Goal: Task Accomplishment & Management: Use online tool/utility

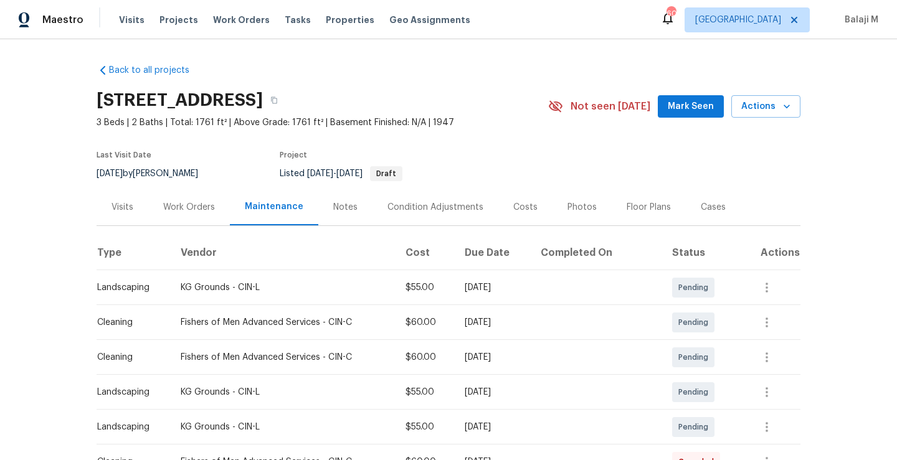
scroll to position [40, 0]
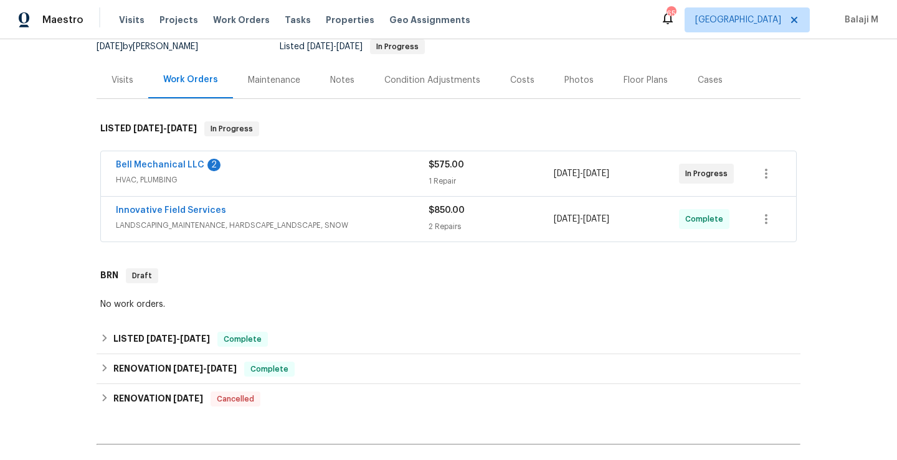
scroll to position [136, 0]
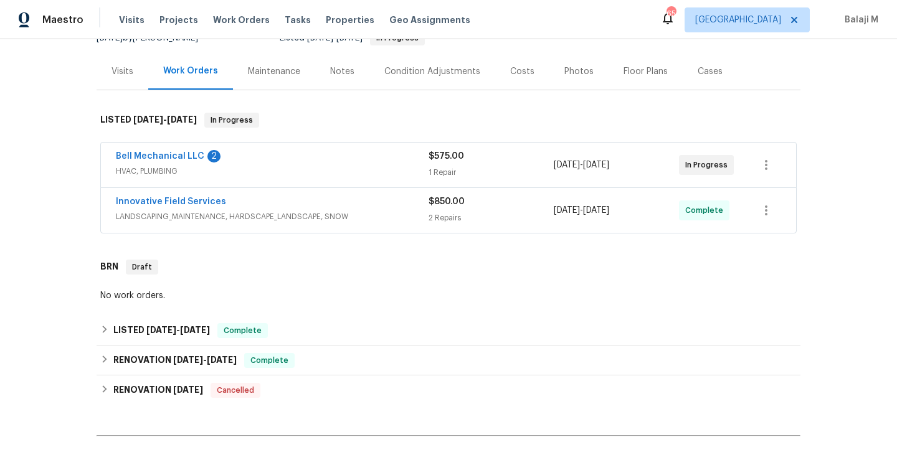
click at [267, 77] on div "Maintenance" at bounding box center [274, 71] width 52 height 12
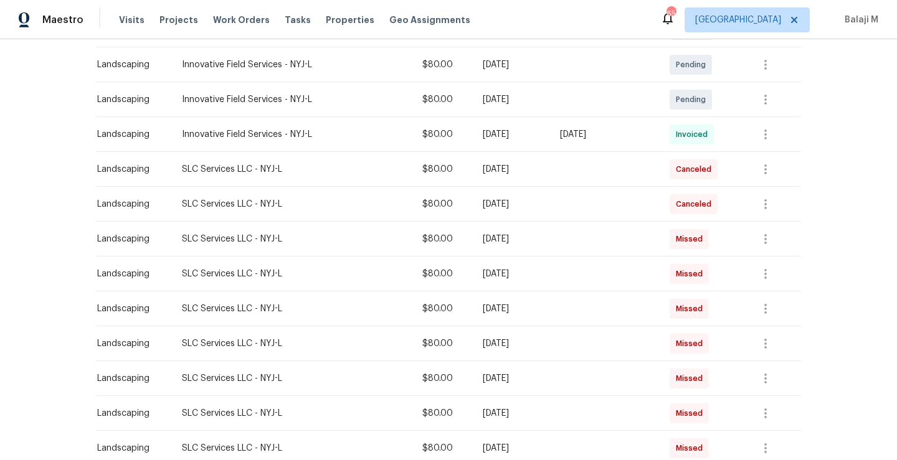
scroll to position [257, 0]
click at [255, 212] on td "SLC Services LLC - NYJ-L" at bounding box center [292, 205] width 240 height 35
click at [699, 246] on span "Missed" at bounding box center [692, 240] width 32 height 12
click at [691, 276] on span "Missed" at bounding box center [692, 275] width 32 height 12
click at [687, 242] on span "Missed" at bounding box center [692, 240] width 32 height 12
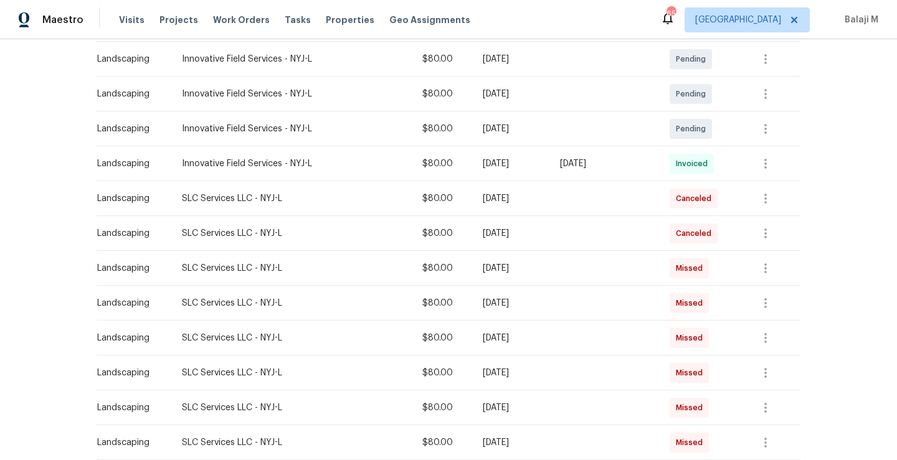
scroll to position [234, 0]
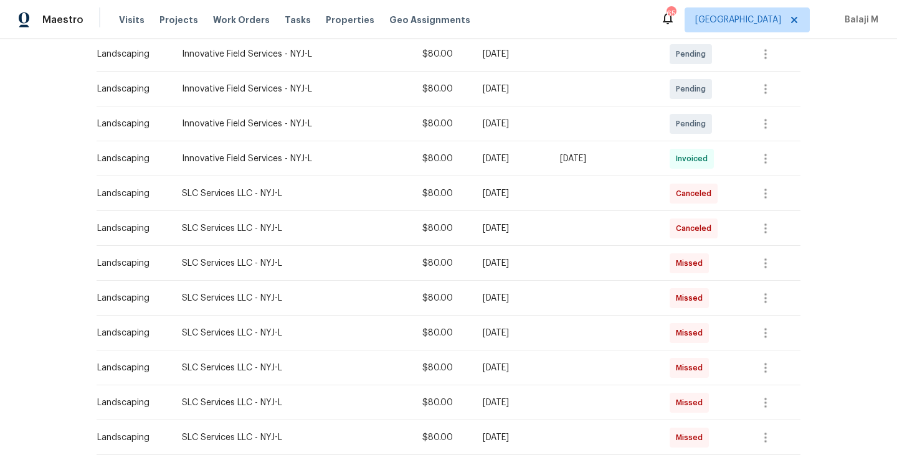
click at [696, 158] on span "Invoiced" at bounding box center [694, 159] width 37 height 12
click at [775, 156] on button "button" at bounding box center [766, 159] width 30 height 30
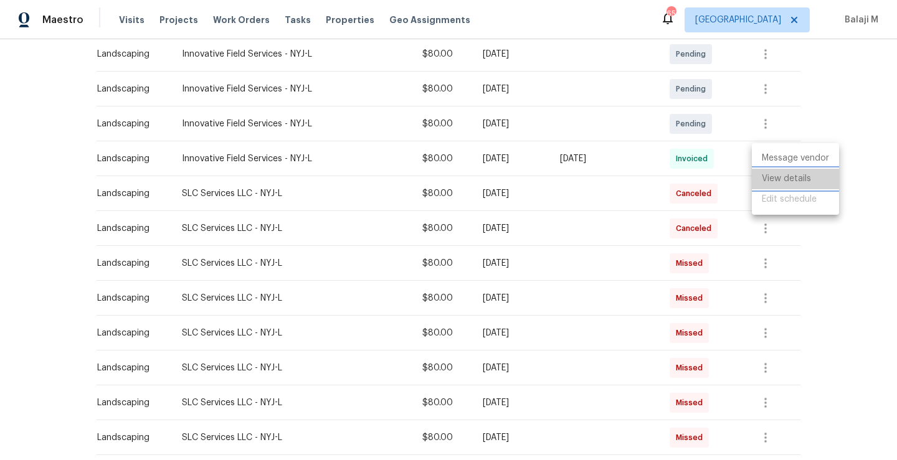
click at [777, 177] on li "View details" at bounding box center [795, 179] width 87 height 21
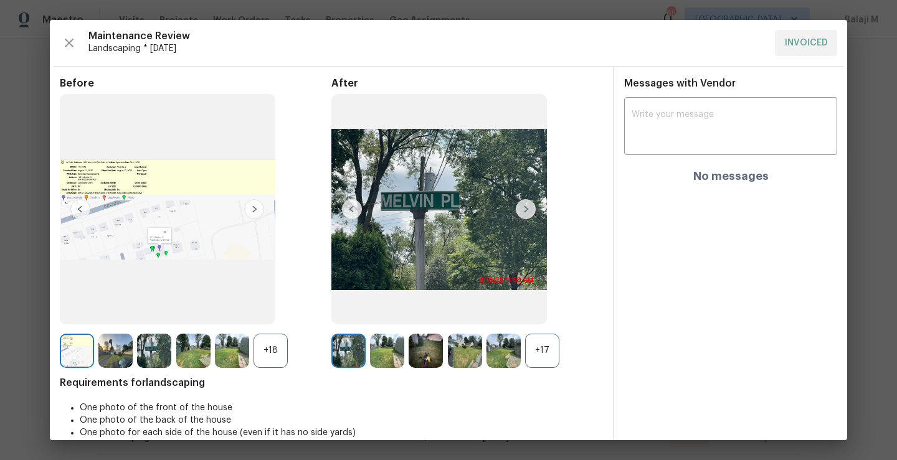
click at [95, 354] on div at bounding box center [79, 351] width 39 height 34
click at [103, 354] on img at bounding box center [115, 351] width 34 height 34
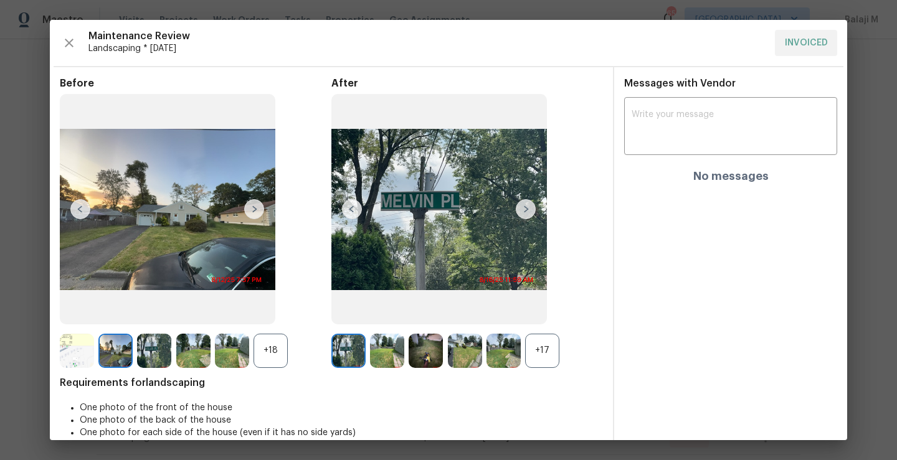
click at [138, 363] on img at bounding box center [154, 351] width 34 height 34
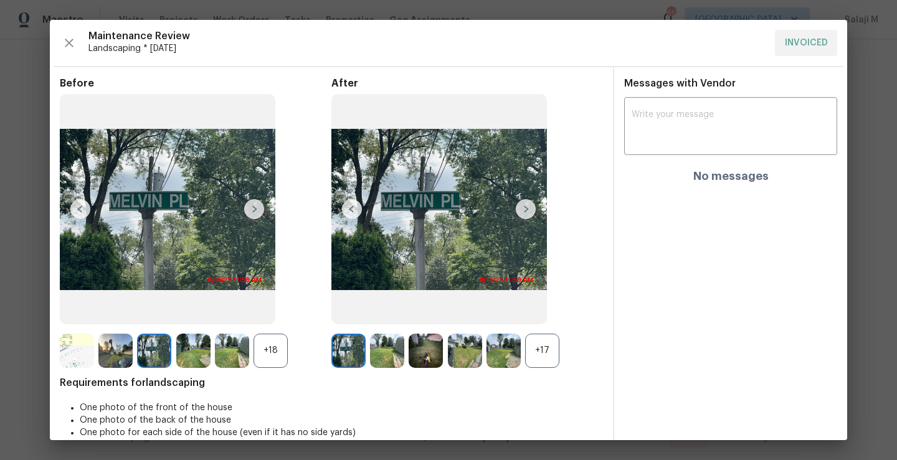
click at [363, 348] on div at bounding box center [350, 351] width 39 height 34
click at [387, 349] on img at bounding box center [387, 351] width 34 height 34
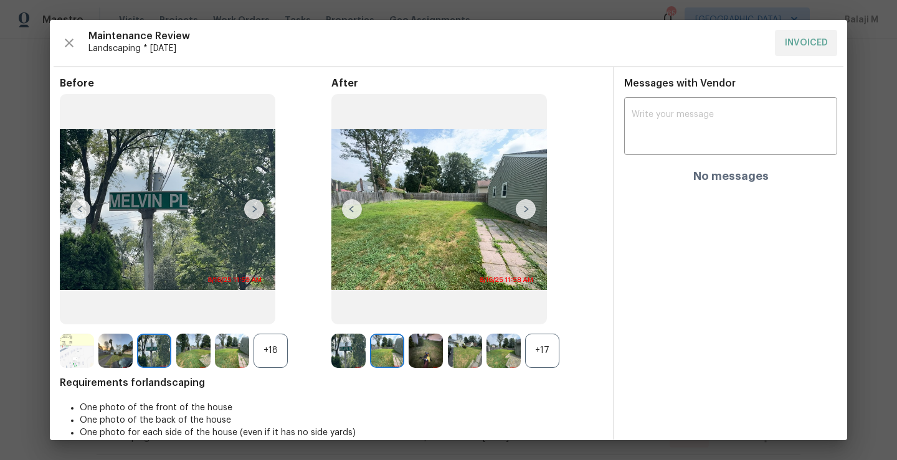
click at [422, 360] on img at bounding box center [426, 351] width 34 height 34
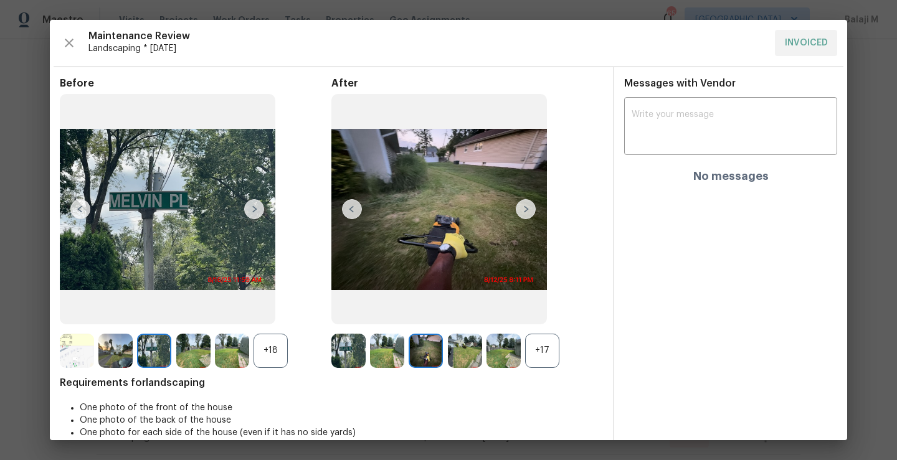
click at [460, 362] on img at bounding box center [465, 351] width 34 height 34
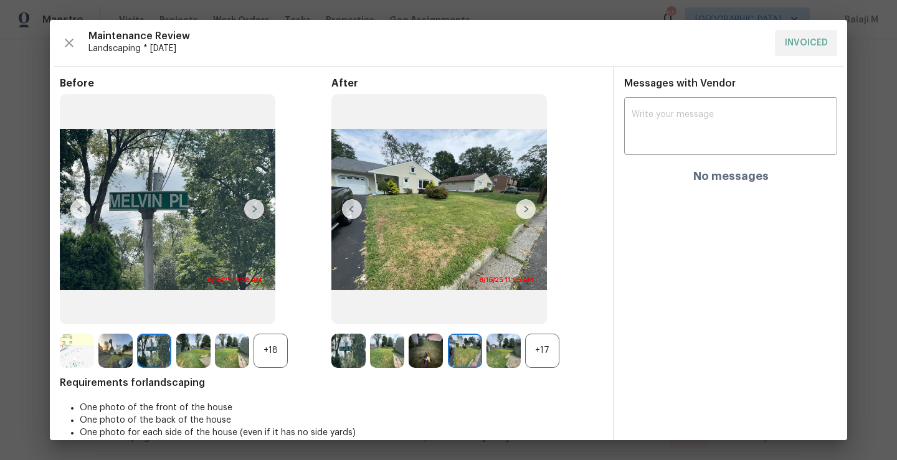
click at [495, 362] on img at bounding box center [503, 351] width 34 height 34
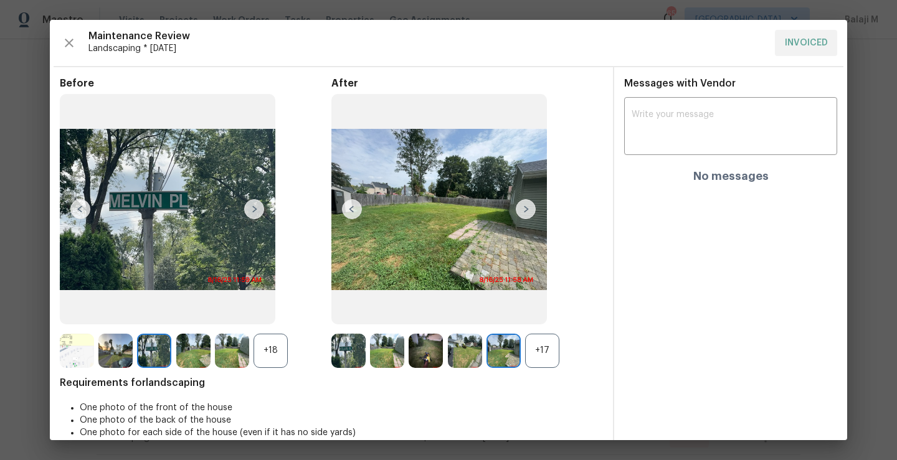
click at [544, 349] on div "+17" at bounding box center [542, 351] width 34 height 34
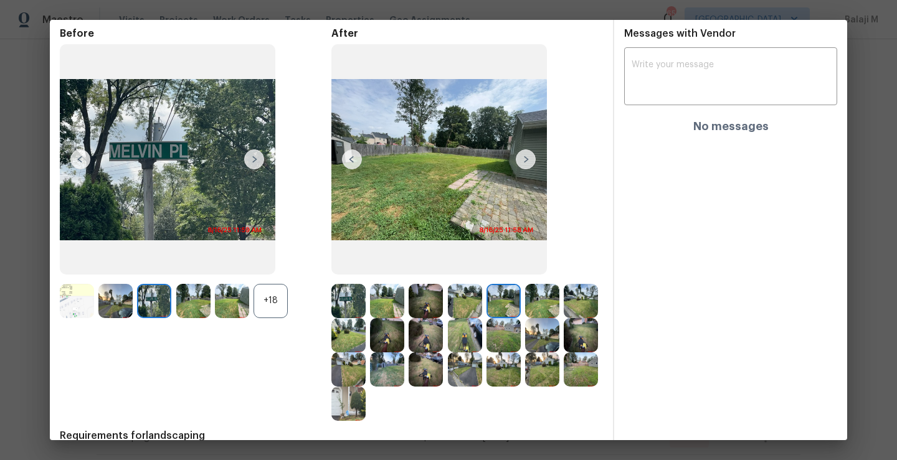
scroll to position [50, 0]
click at [354, 296] on img at bounding box center [348, 300] width 34 height 34
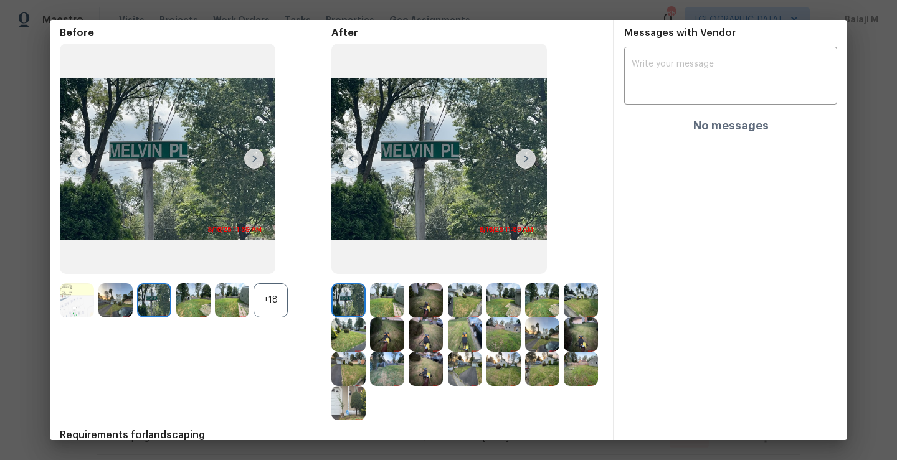
click at [377, 302] on img at bounding box center [387, 300] width 34 height 34
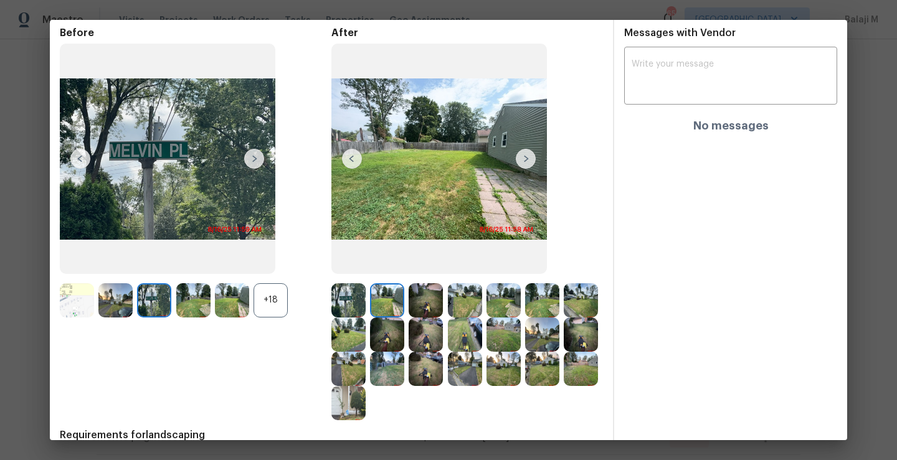
click at [409, 305] on img at bounding box center [426, 300] width 34 height 34
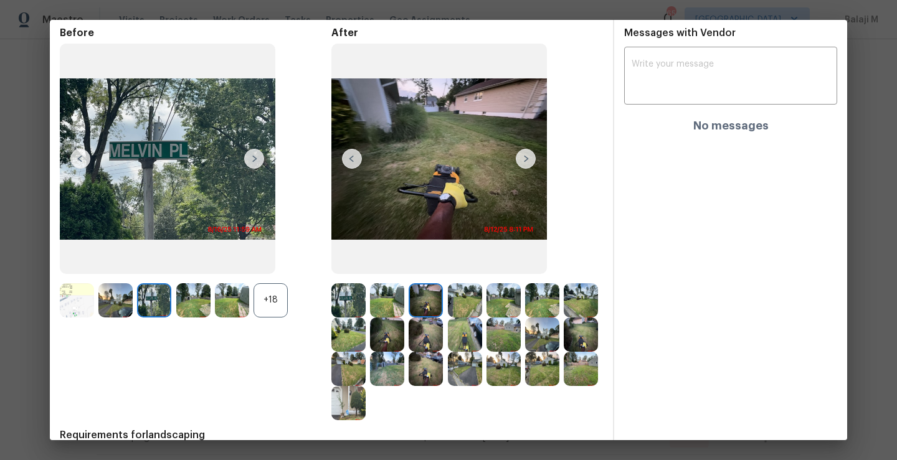
click at [417, 305] on img at bounding box center [426, 300] width 34 height 34
click at [448, 300] on img at bounding box center [465, 300] width 34 height 34
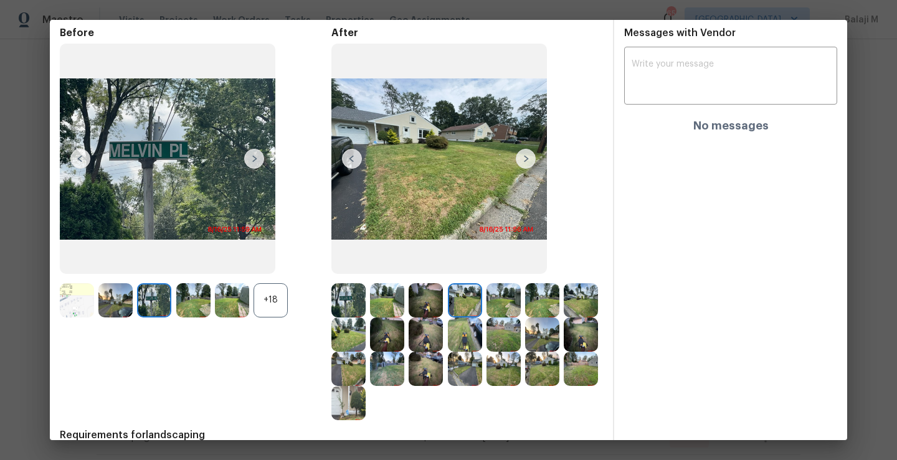
click at [527, 301] on img at bounding box center [542, 300] width 34 height 34
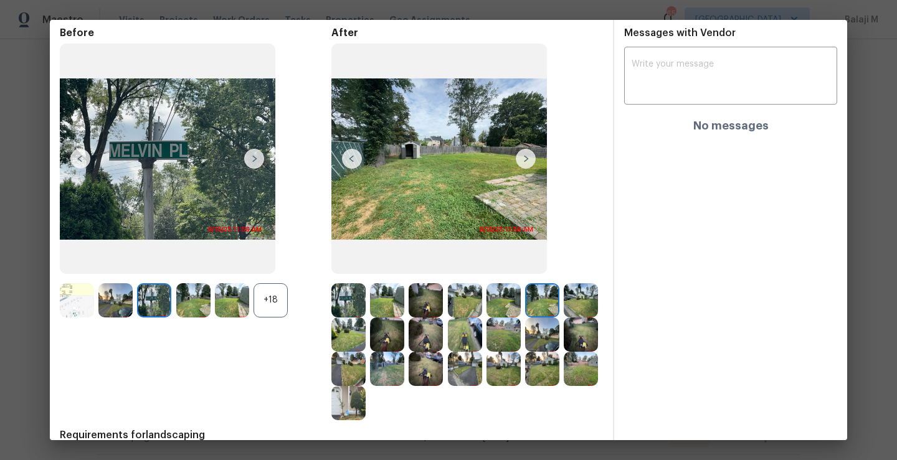
click at [502, 304] on img at bounding box center [503, 300] width 34 height 34
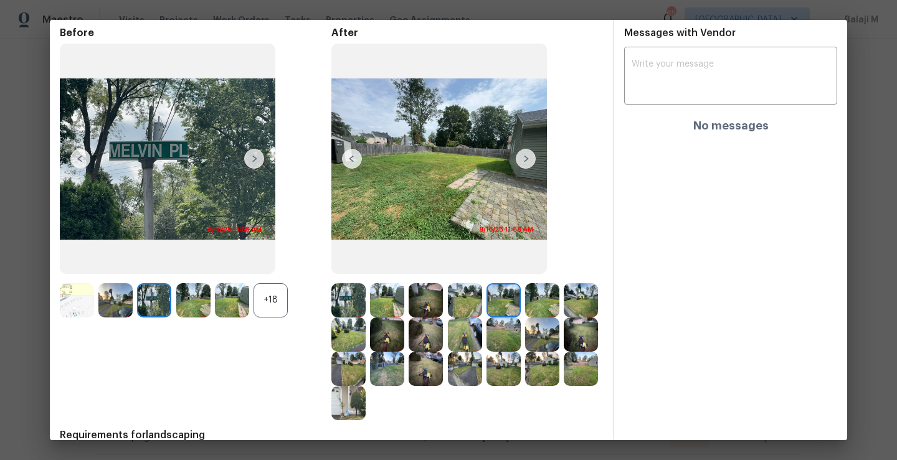
click at [529, 316] on img at bounding box center [542, 300] width 34 height 34
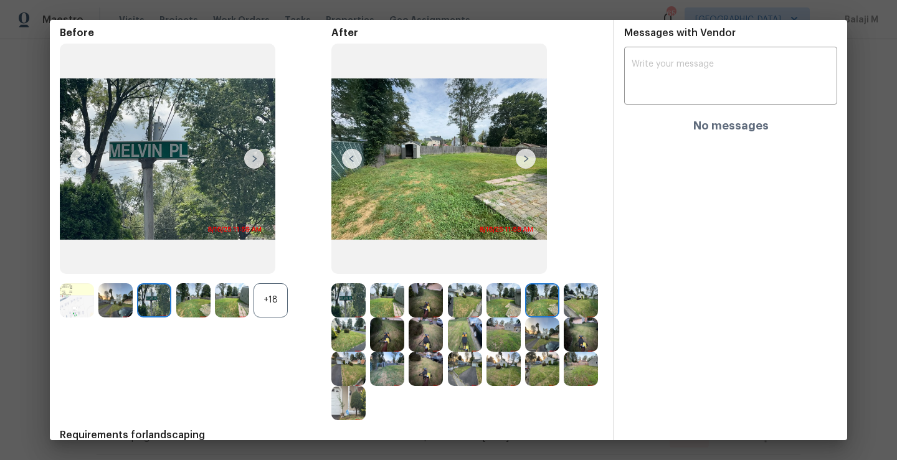
click at [521, 341] on img at bounding box center [503, 335] width 34 height 34
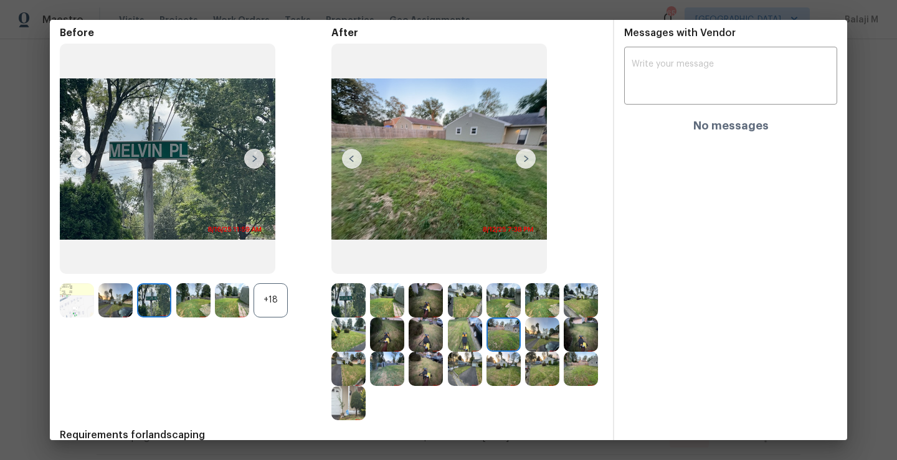
click at [482, 341] on img at bounding box center [465, 335] width 34 height 34
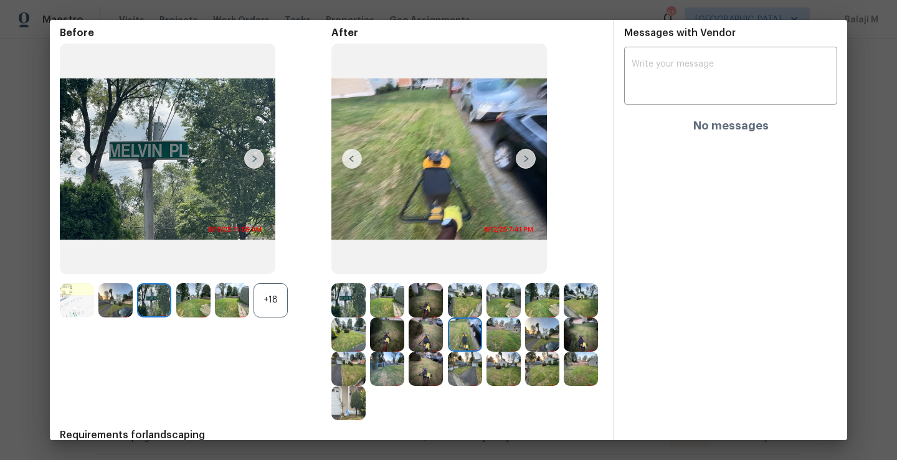
click at [443, 341] on img at bounding box center [426, 335] width 34 height 34
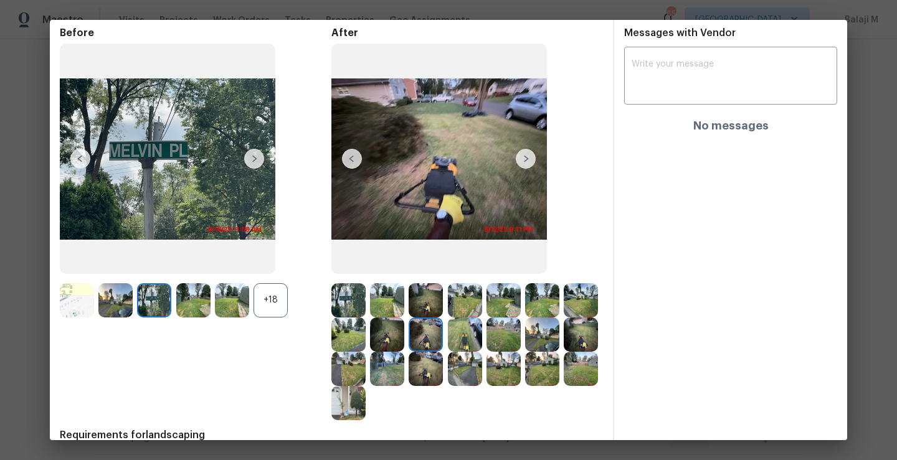
click at [404, 341] on img at bounding box center [387, 335] width 34 height 34
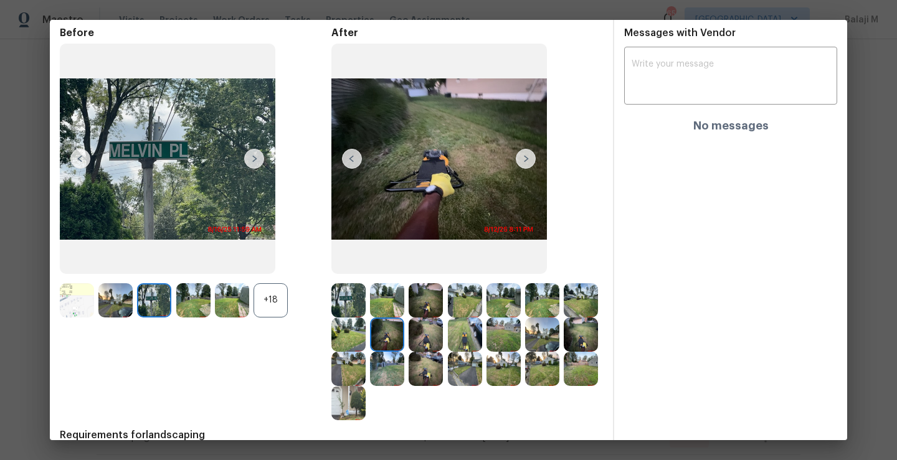
click at [366, 339] on img at bounding box center [348, 335] width 34 height 34
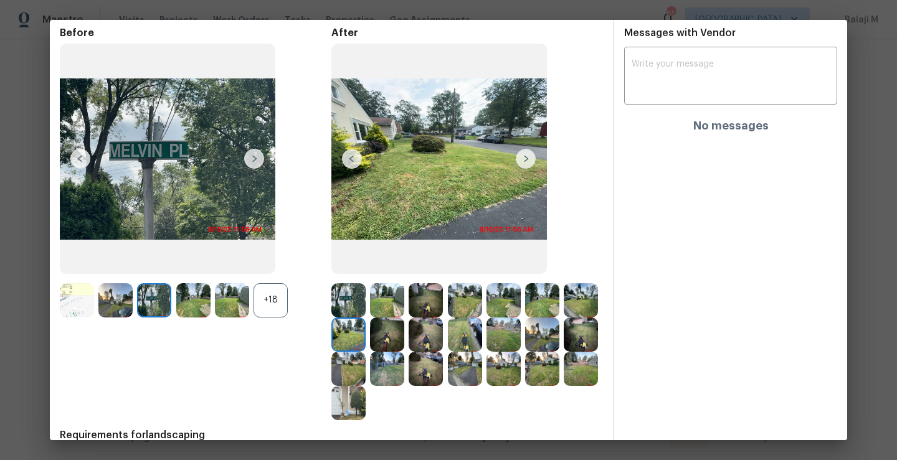
click at [564, 318] on img at bounding box center [581, 300] width 34 height 34
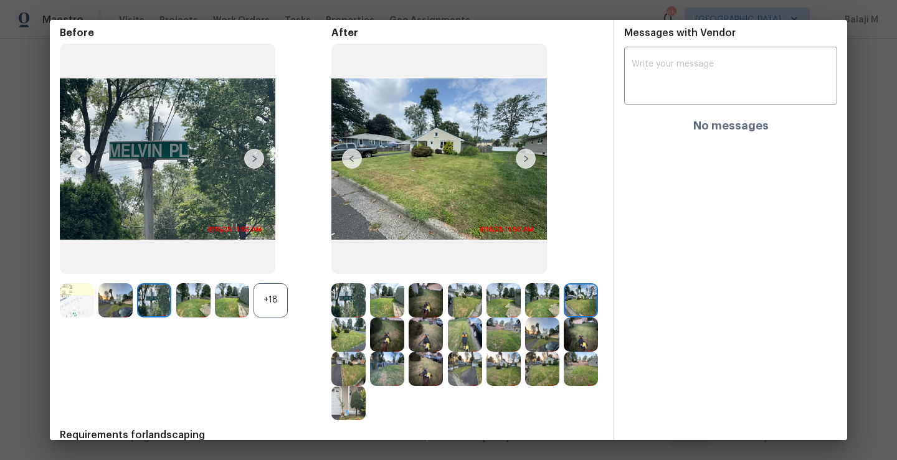
click at [525, 352] on img at bounding box center [542, 335] width 34 height 34
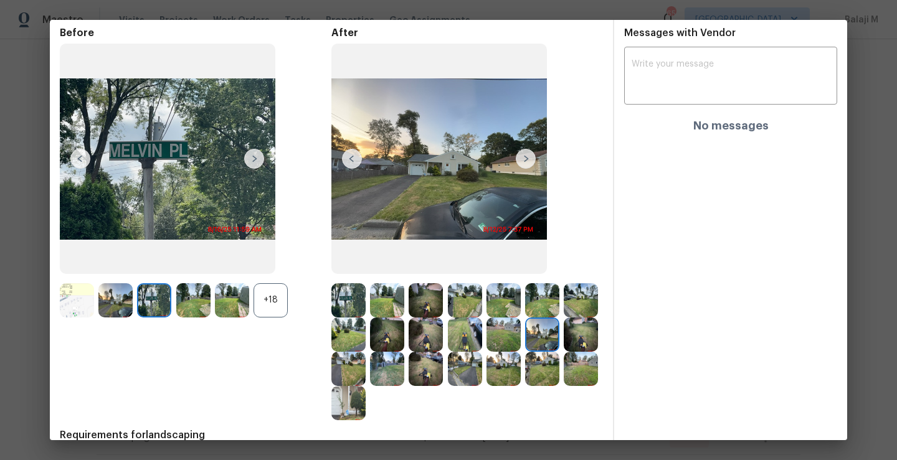
click at [564, 352] on img at bounding box center [581, 335] width 34 height 34
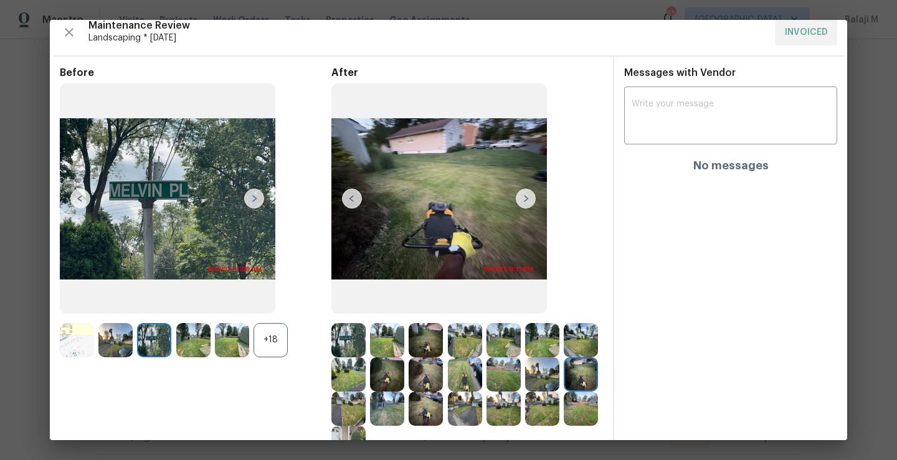
scroll to position [16, 0]
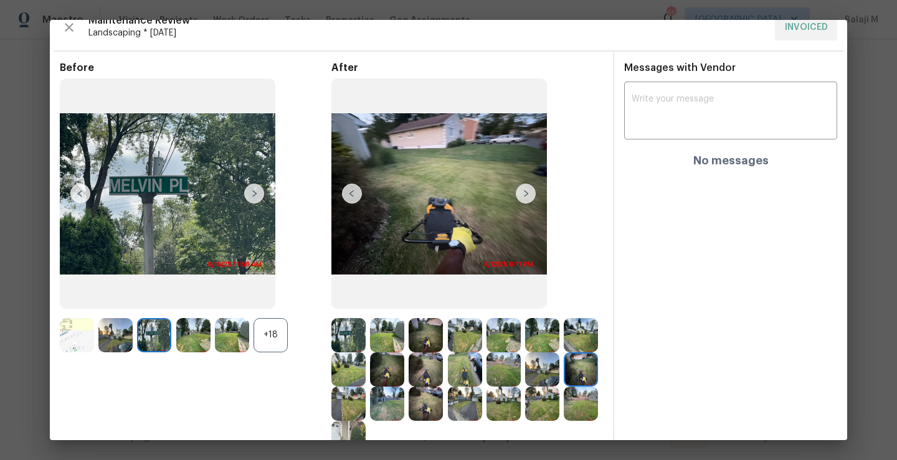
click at [518, 197] on img at bounding box center [526, 194] width 20 height 20
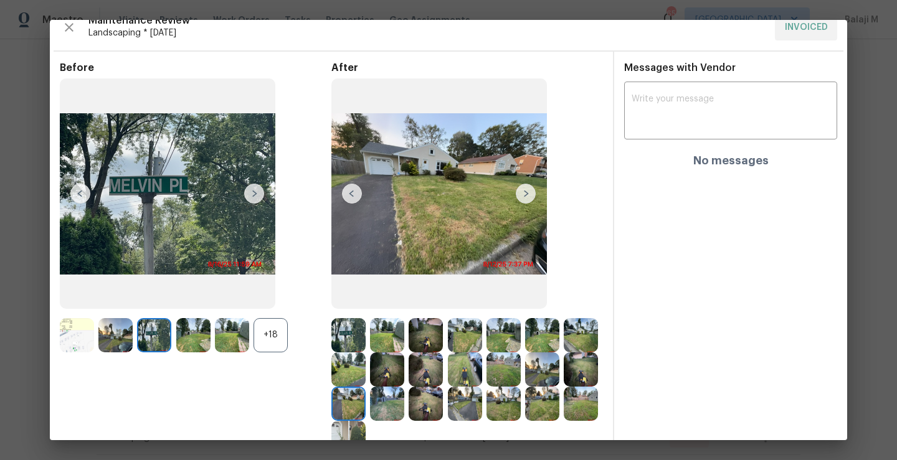
click at [518, 197] on img at bounding box center [526, 194] width 20 height 20
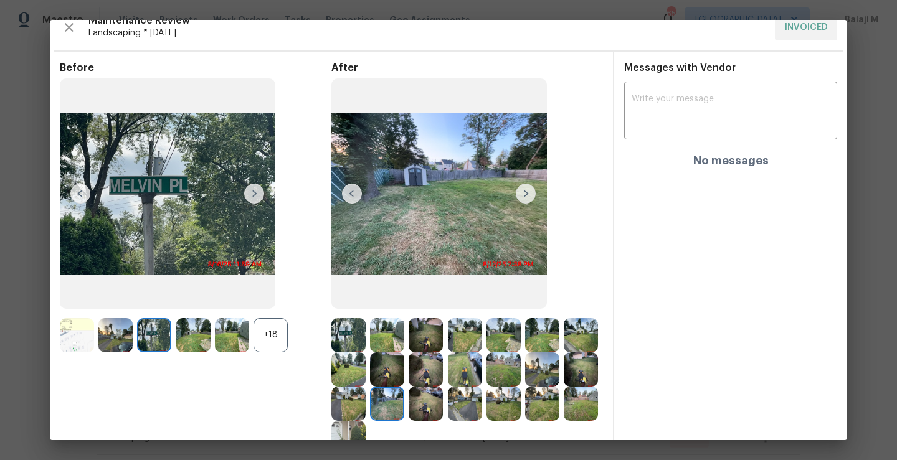
click at [518, 197] on img at bounding box center [526, 194] width 20 height 20
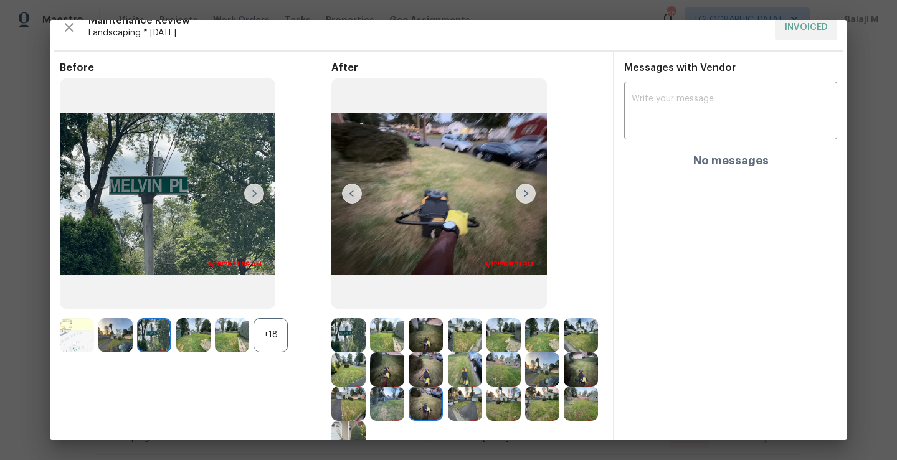
click at [518, 197] on img at bounding box center [526, 194] width 20 height 20
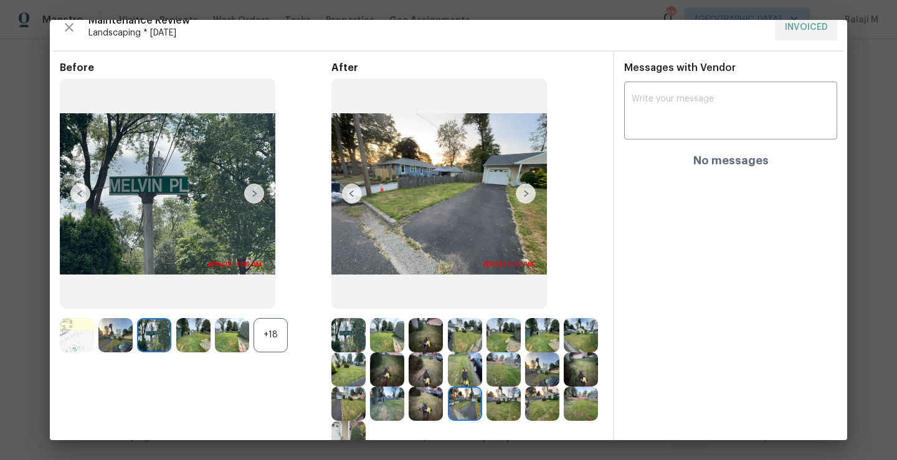
click at [518, 197] on img at bounding box center [526, 194] width 20 height 20
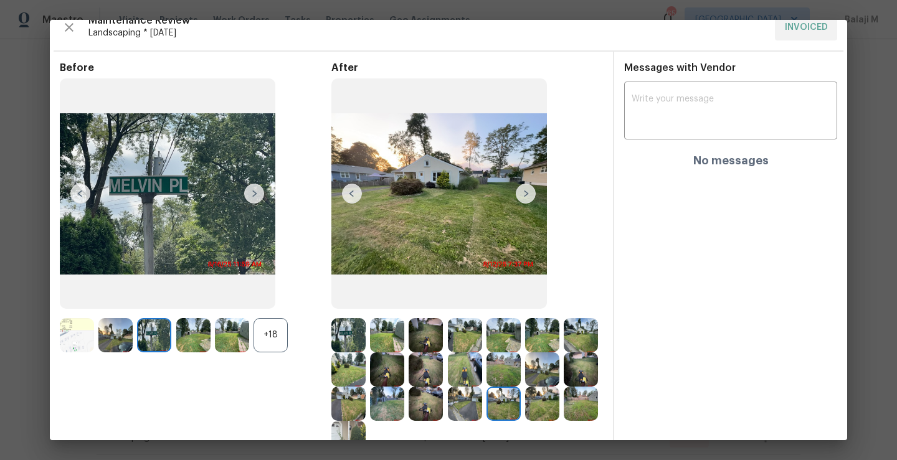
click at [518, 197] on img at bounding box center [526, 194] width 20 height 20
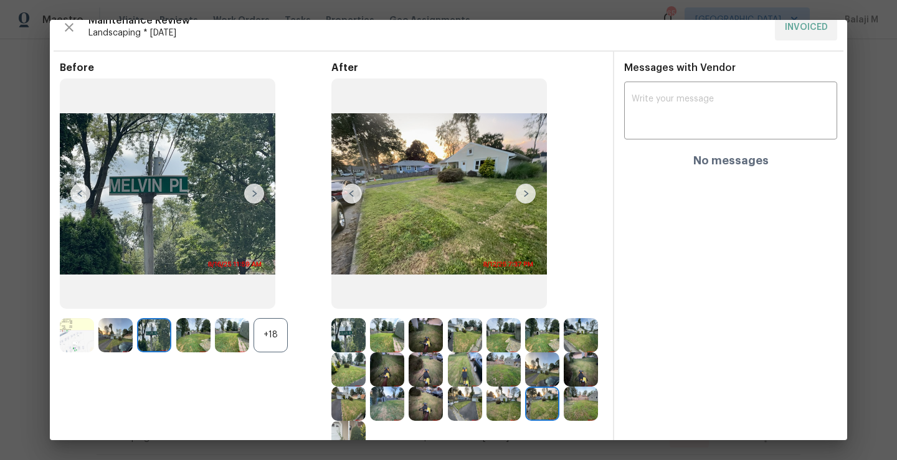
click at [518, 197] on img at bounding box center [526, 194] width 20 height 20
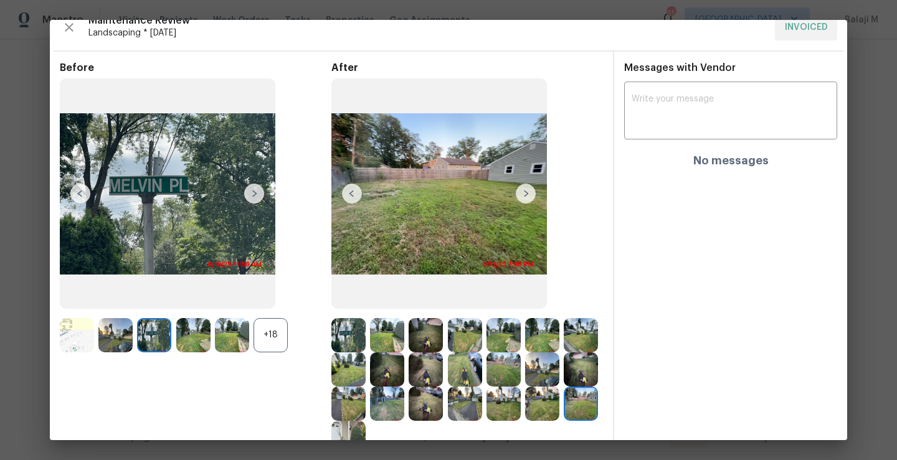
click at [518, 197] on img at bounding box center [526, 194] width 20 height 20
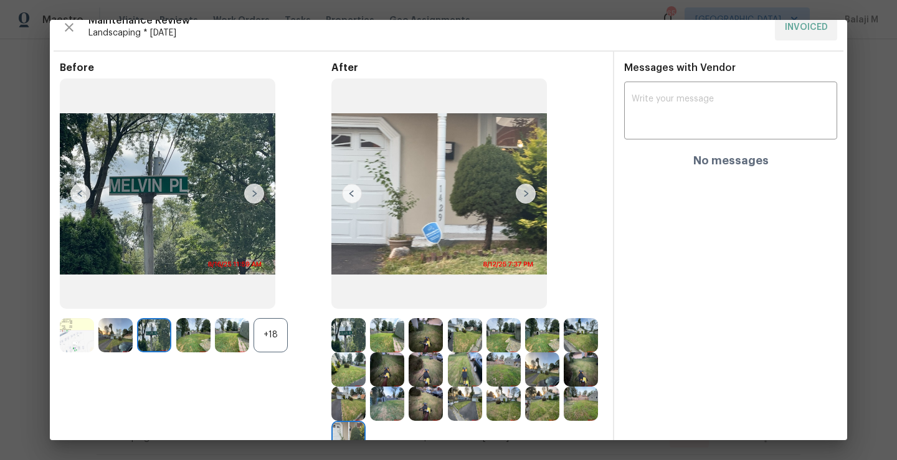
click at [518, 197] on img at bounding box center [526, 194] width 20 height 20
click at [527, 196] on img at bounding box center [526, 194] width 20 height 20
click at [524, 196] on img at bounding box center [526, 194] width 20 height 20
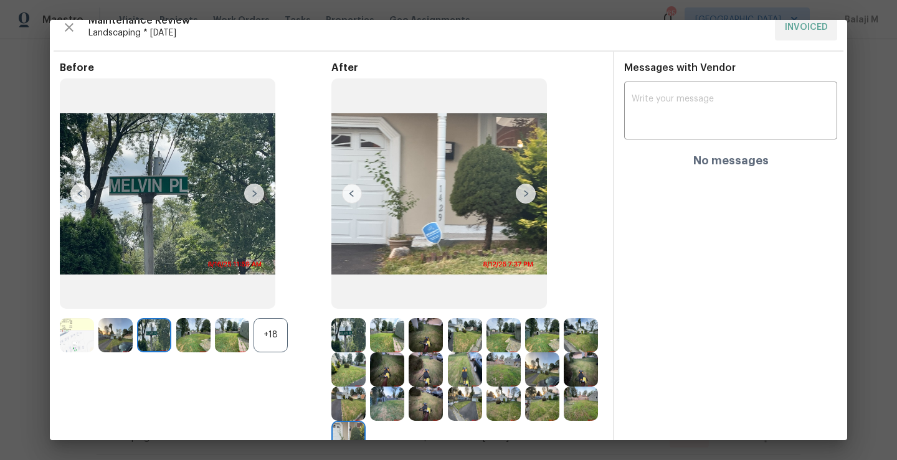
click at [524, 196] on img at bounding box center [526, 194] width 20 height 20
click at [404, 404] on img at bounding box center [387, 404] width 34 height 34
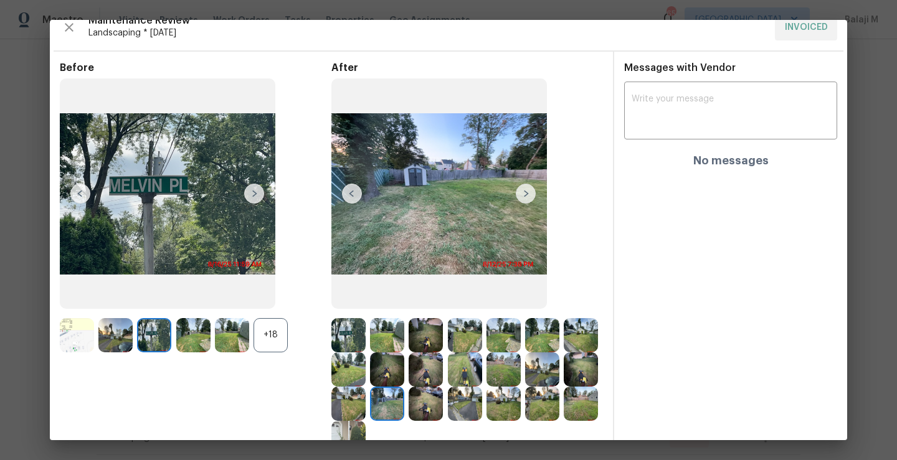
click at [443, 377] on img at bounding box center [426, 370] width 34 height 34
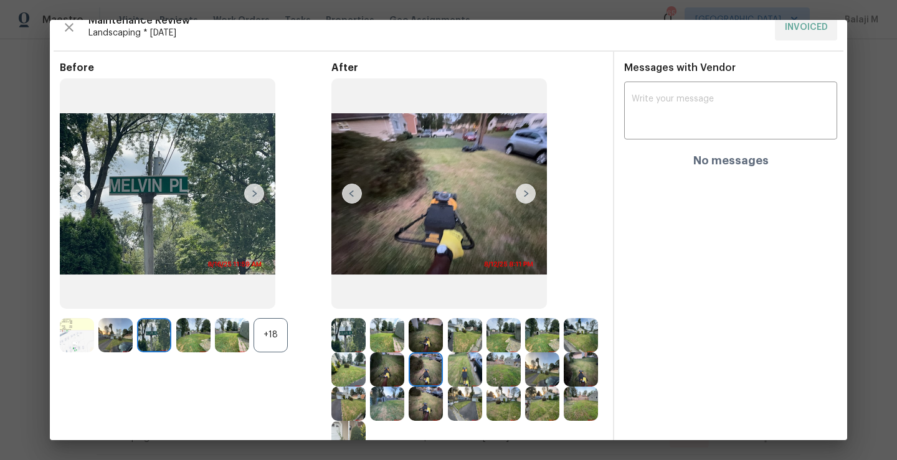
click at [521, 381] on img at bounding box center [503, 370] width 34 height 34
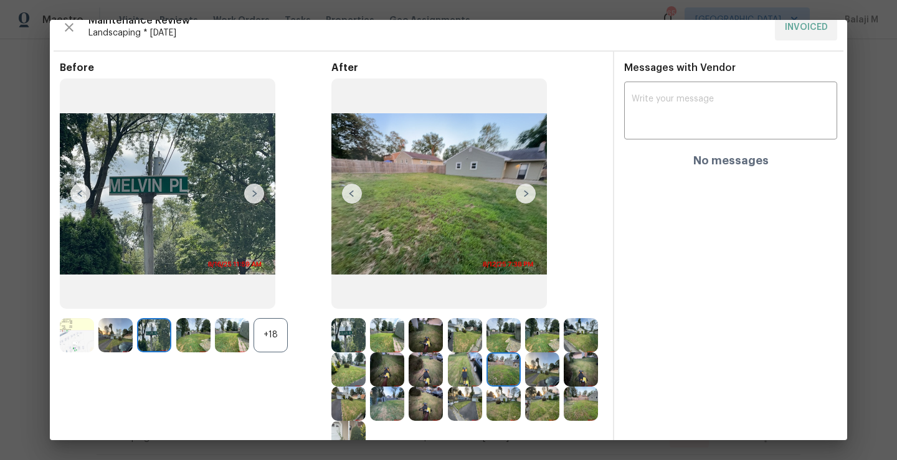
click at [482, 377] on img at bounding box center [465, 370] width 34 height 34
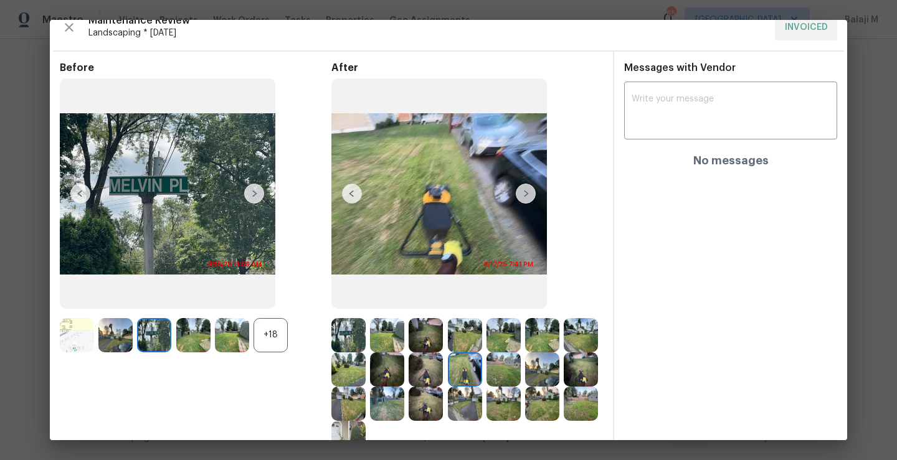
click at [482, 368] on img at bounding box center [465, 370] width 34 height 34
click at [443, 398] on img at bounding box center [426, 404] width 34 height 34
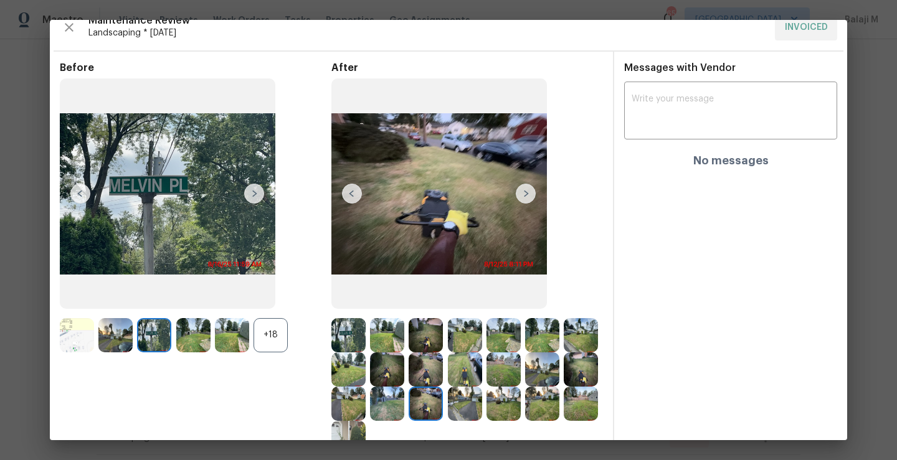
click at [482, 410] on img at bounding box center [465, 404] width 34 height 34
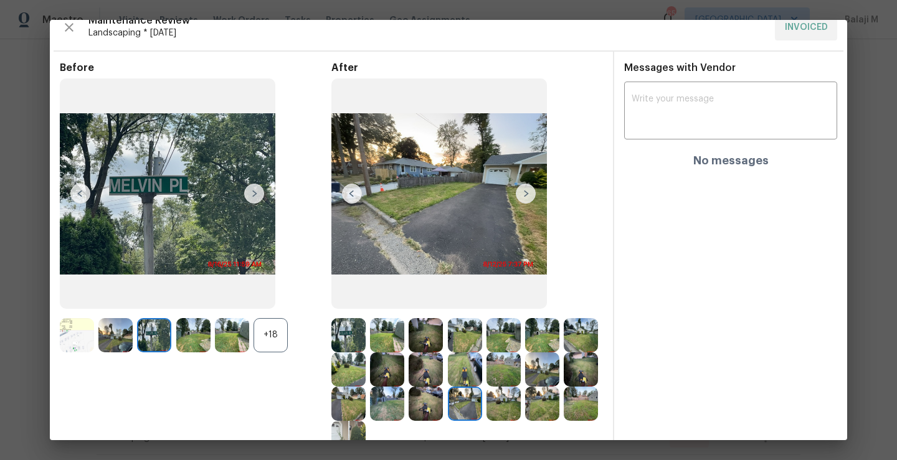
click at [343, 333] on img at bounding box center [348, 335] width 34 height 34
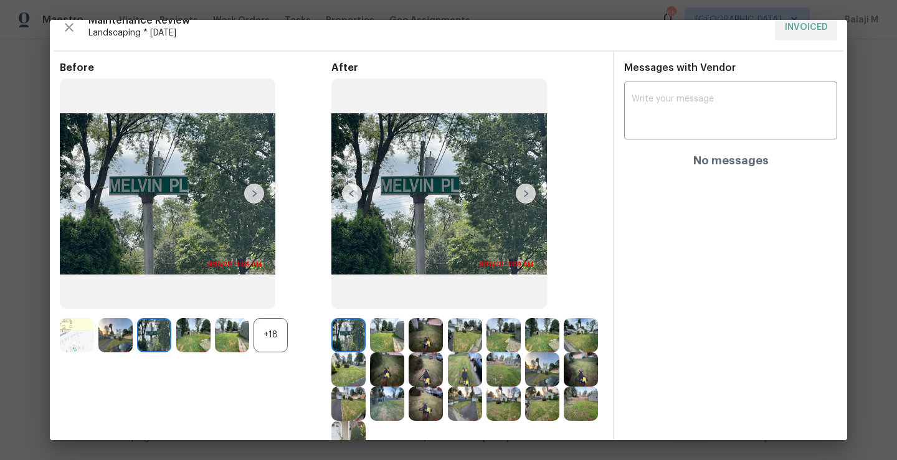
scroll to position [0, 0]
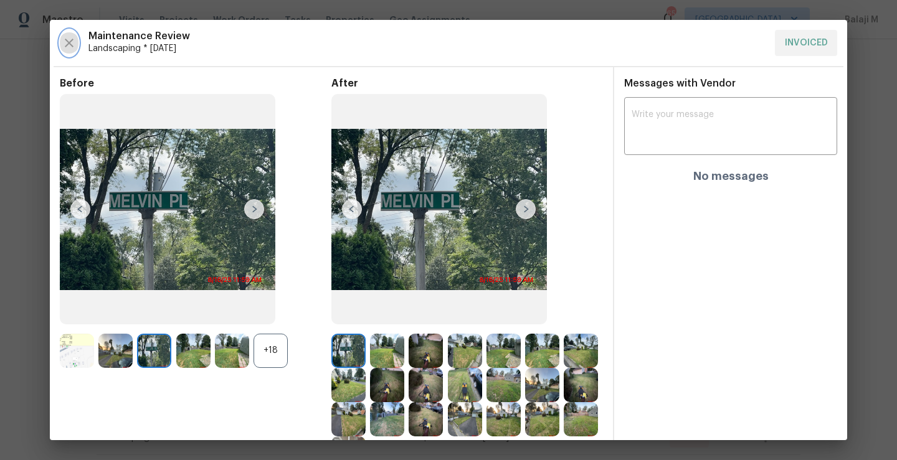
click at [73, 46] on icon "button" at bounding box center [69, 43] width 15 height 15
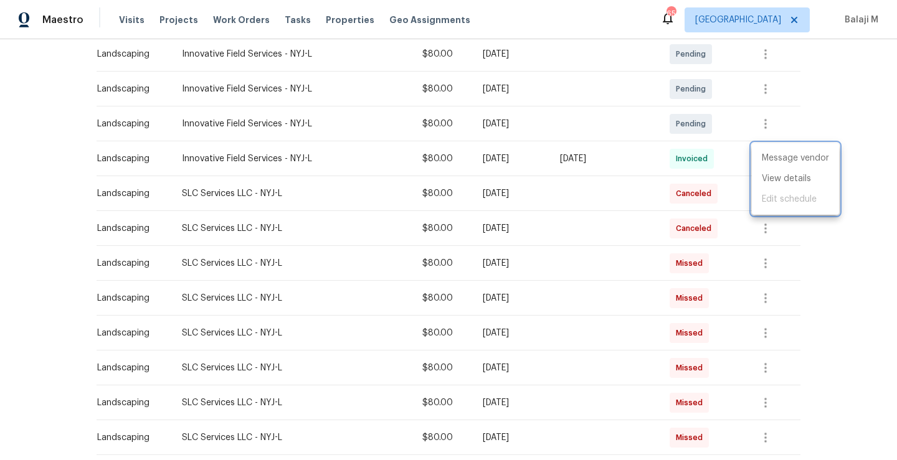
click at [533, 283] on div at bounding box center [448, 230] width 897 height 460
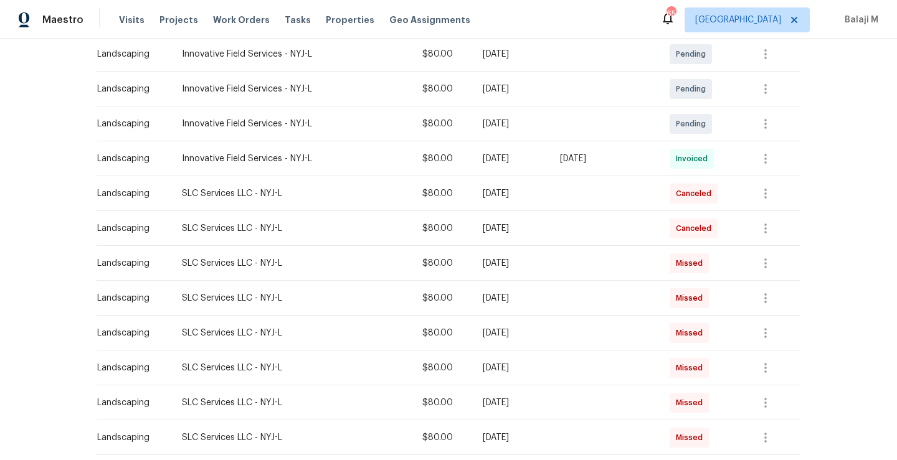
click at [513, 272] on td "[DATE]" at bounding box center [511, 263] width 77 height 35
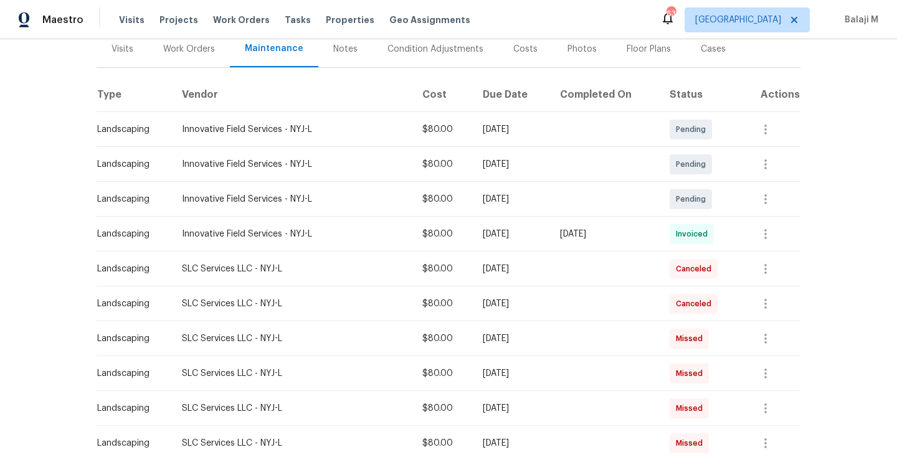
scroll to position [157, 0]
drag, startPoint x: 173, startPoint y: 272, endPoint x: 245, endPoint y: 273, distance: 72.3
click at [245, 273] on td "SLC Services LLC - NYJ-L" at bounding box center [292, 270] width 240 height 35
copy div "SLC Services LLC"
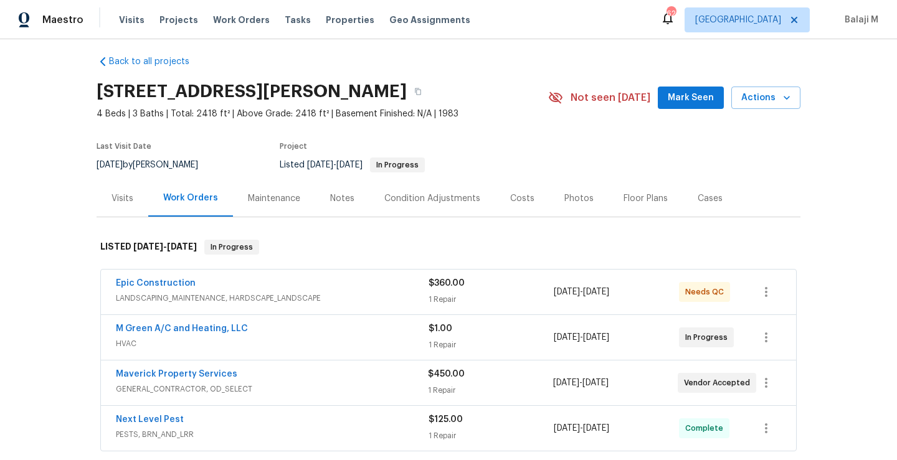
scroll to position [11, 0]
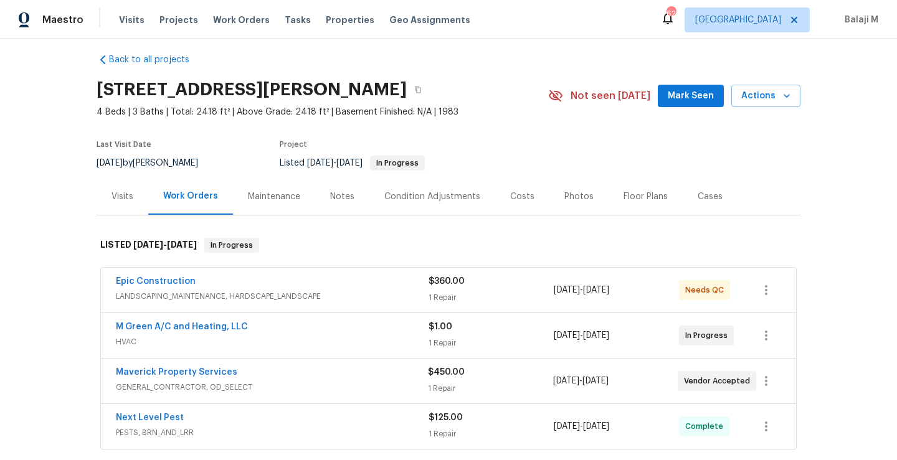
click at [277, 189] on div "Maintenance" at bounding box center [274, 196] width 82 height 37
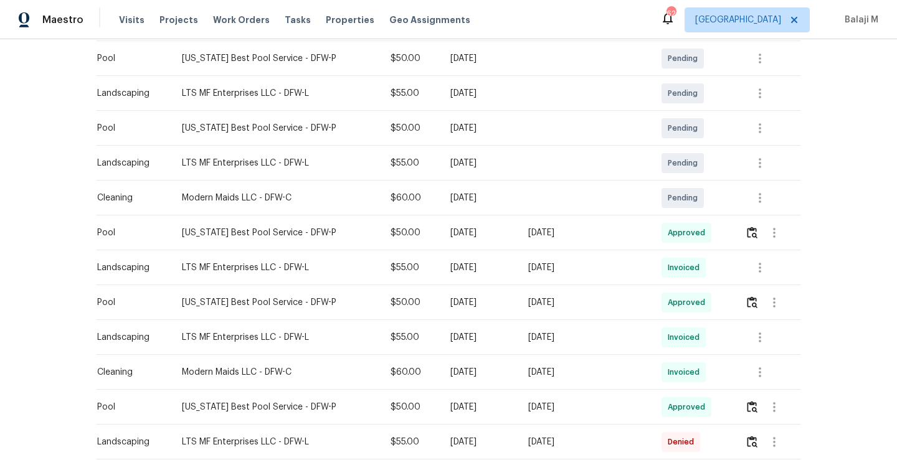
scroll to position [313, 0]
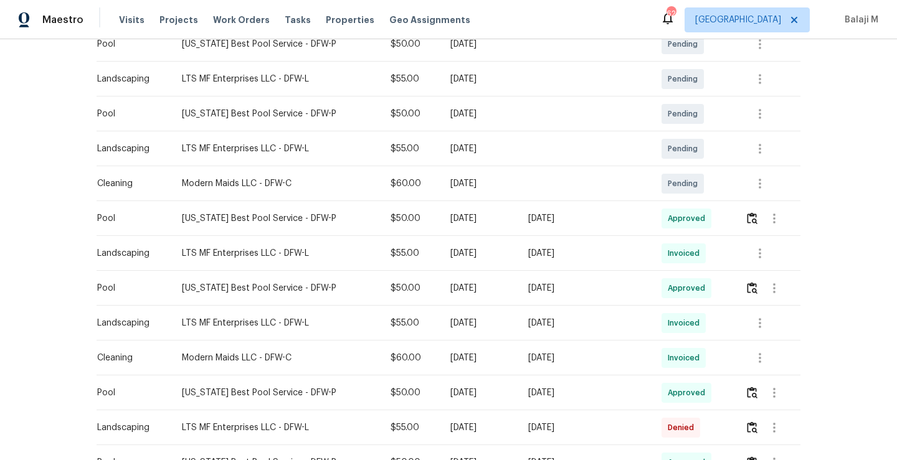
click at [465, 328] on div "[DATE]" at bounding box center [478, 323] width 57 height 12
click at [483, 327] on div "[DATE]" at bounding box center [478, 323] width 57 height 12
click at [752, 328] on icon "button" at bounding box center [759, 323] width 15 height 15
click at [762, 341] on li "View details" at bounding box center [782, 343] width 87 height 21
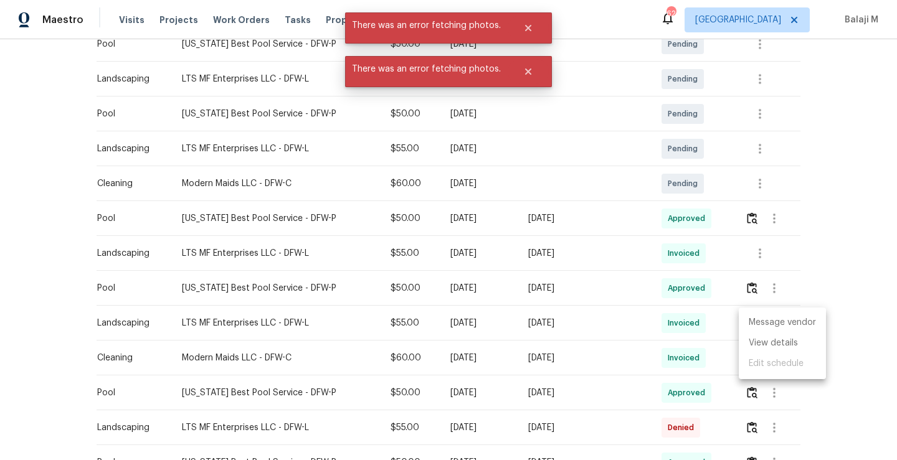
click at [516, 31] on div at bounding box center [448, 230] width 897 height 460
click at [534, 71] on button "Close" at bounding box center [528, 71] width 41 height 25
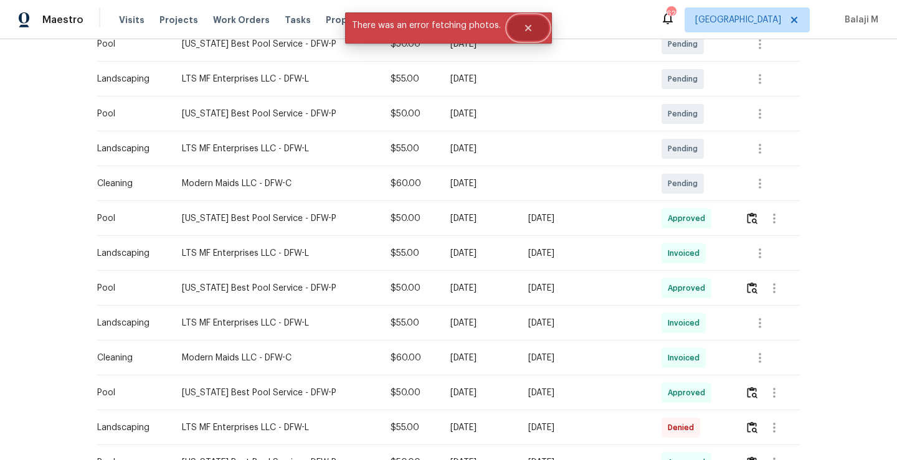
click at [528, 30] on icon "Close" at bounding box center [528, 28] width 6 height 6
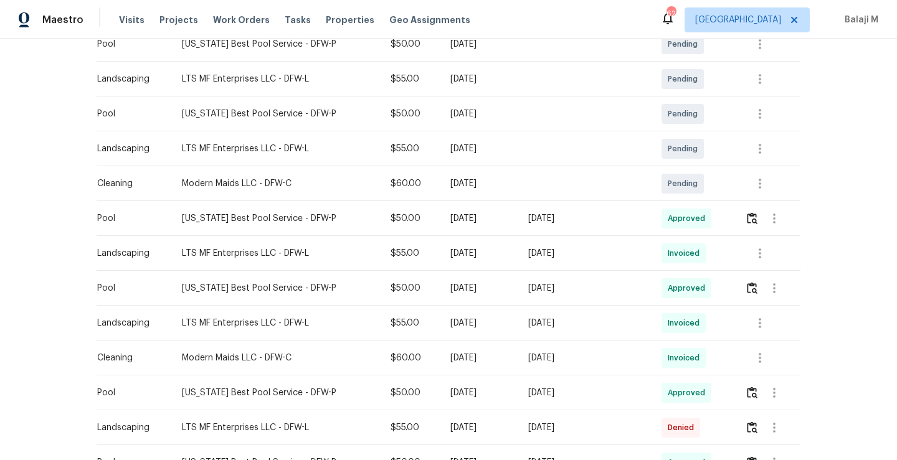
click at [518, 361] on td "[DATE]" at bounding box center [478, 358] width 77 height 35
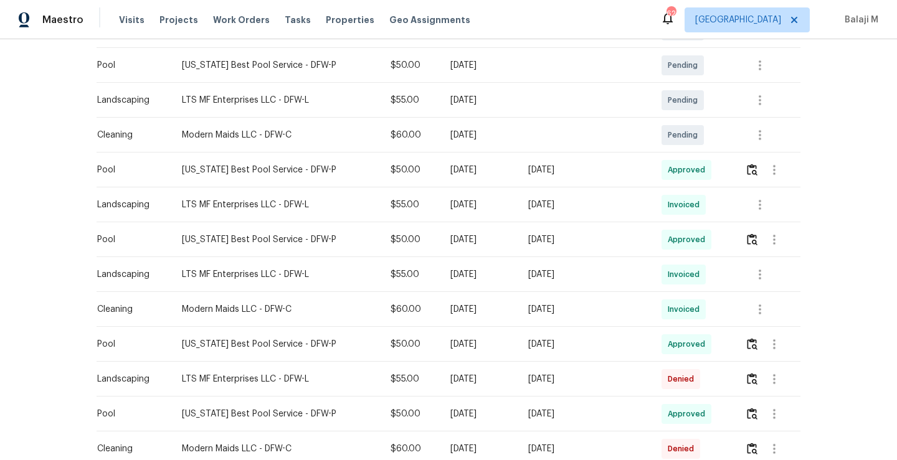
scroll to position [367, 0]
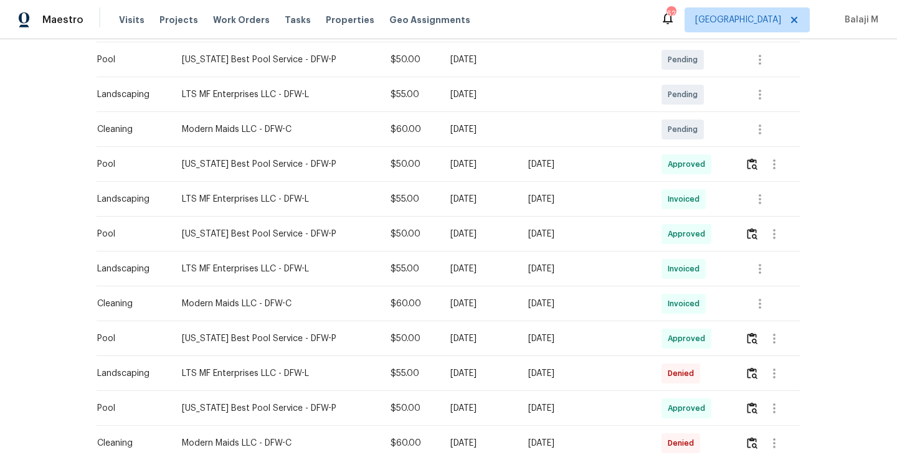
click at [537, 376] on td "[DATE]" at bounding box center [584, 373] width 133 height 35
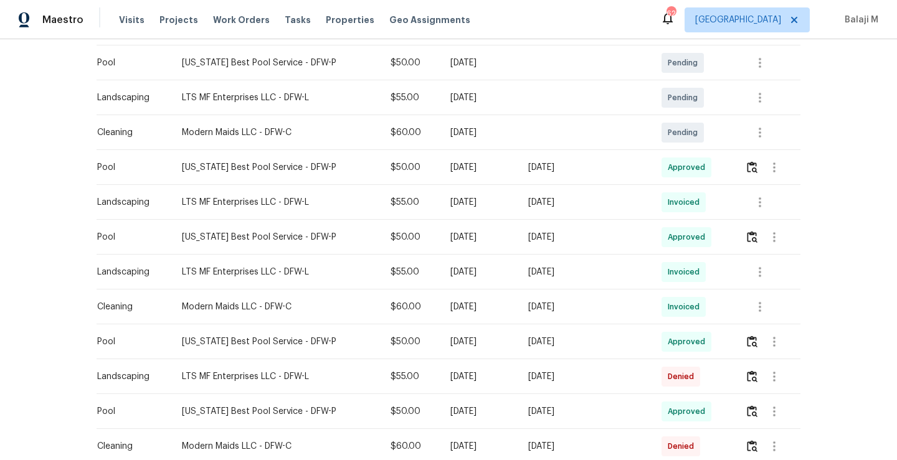
click at [530, 279] on td "[DATE]" at bounding box center [584, 272] width 133 height 35
click at [630, 282] on td "[DATE]" at bounding box center [584, 272] width 133 height 35
click at [609, 384] on td "[DATE]" at bounding box center [584, 376] width 133 height 35
click at [767, 382] on icon "button" at bounding box center [774, 376] width 15 height 15
click at [774, 396] on li "View details" at bounding box center [796, 397] width 87 height 21
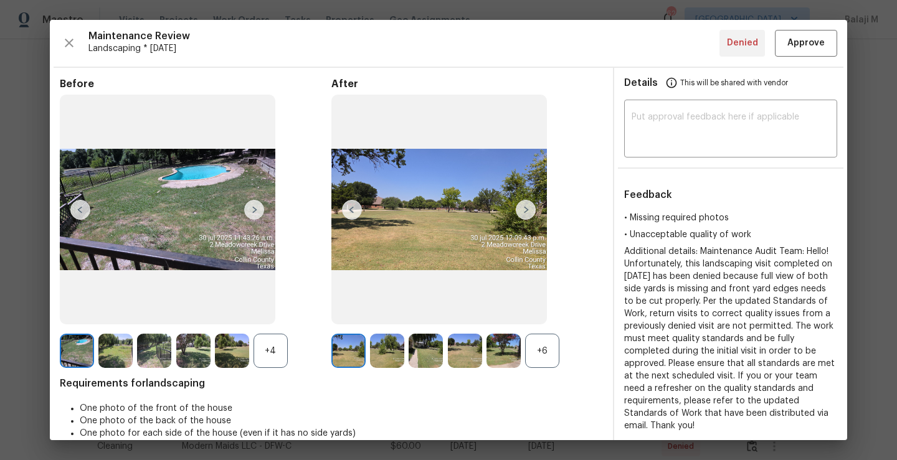
click at [536, 360] on div "+6" at bounding box center [542, 351] width 34 height 34
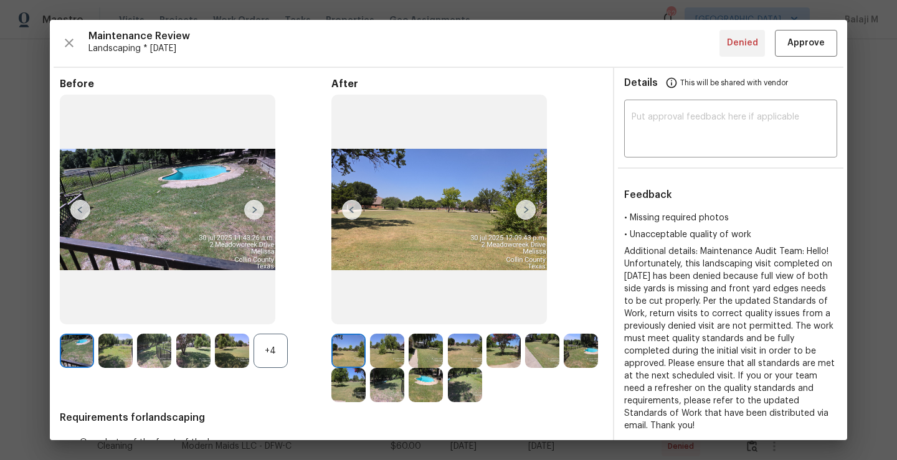
click at [307, 348] on div "+4" at bounding box center [196, 351] width 272 height 34
click at [256, 357] on div "+4" at bounding box center [271, 351] width 34 height 34
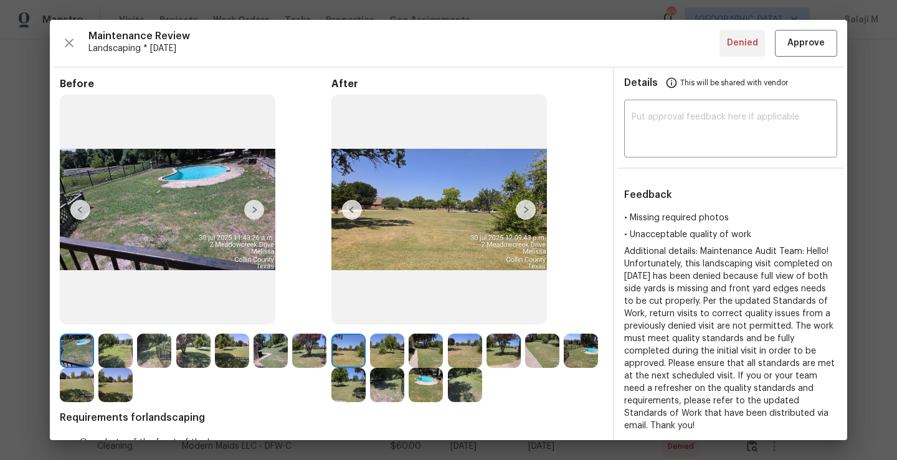
click at [356, 361] on img at bounding box center [348, 351] width 34 height 34
click at [395, 360] on img at bounding box center [387, 351] width 34 height 34
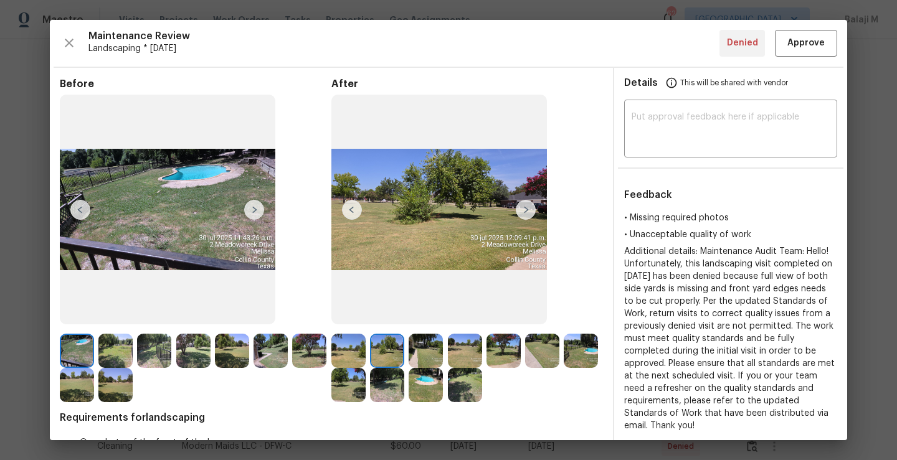
click at [426, 359] on img at bounding box center [426, 351] width 34 height 34
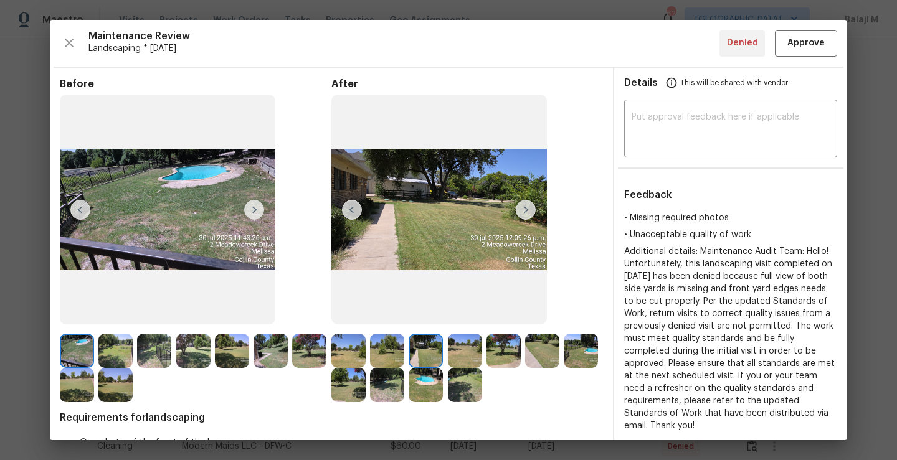
click at [453, 355] on img at bounding box center [465, 351] width 34 height 34
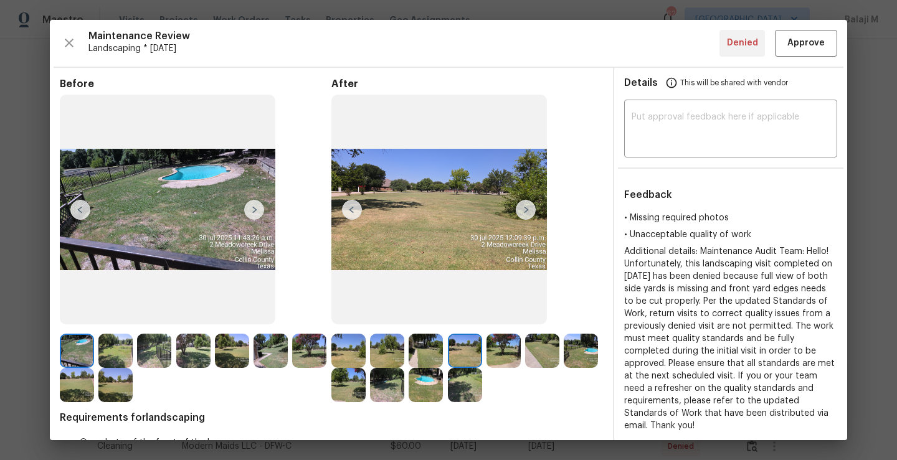
click at [496, 354] on img at bounding box center [503, 351] width 34 height 34
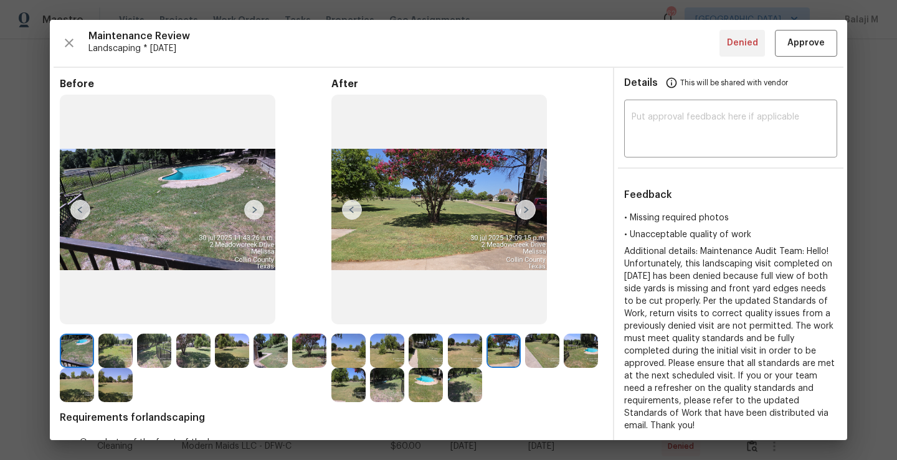
click at [529, 354] on img at bounding box center [542, 351] width 34 height 34
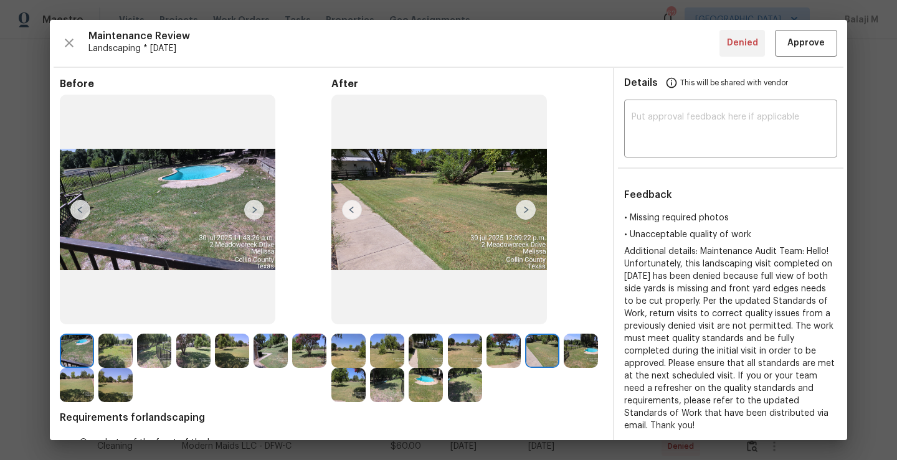
click at [564, 368] on img at bounding box center [581, 351] width 34 height 34
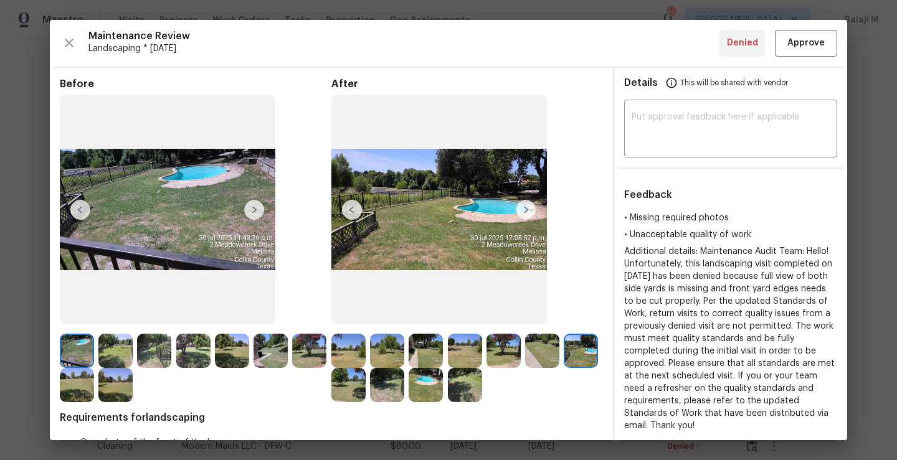
click at [366, 391] on img at bounding box center [348, 385] width 34 height 34
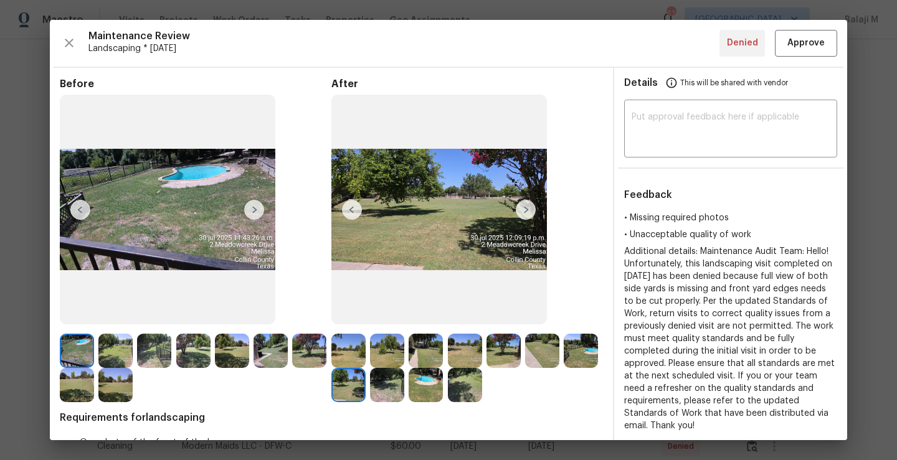
click at [404, 394] on img at bounding box center [387, 385] width 34 height 34
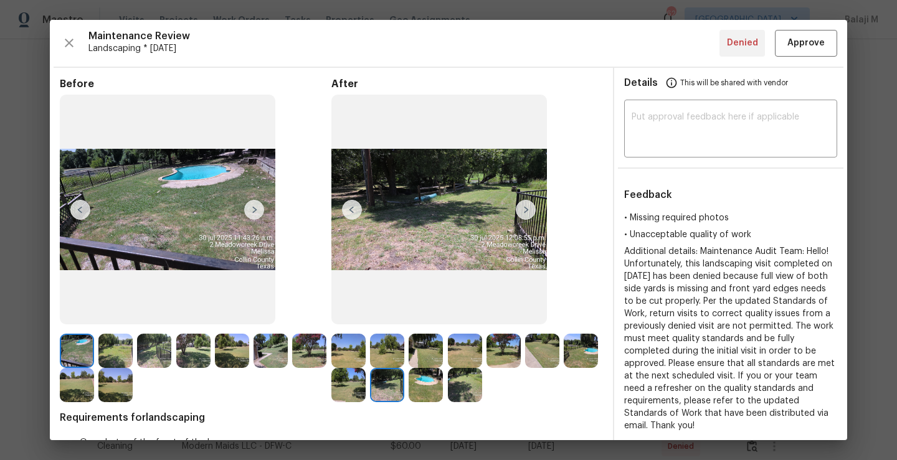
click at [443, 394] on img at bounding box center [426, 385] width 34 height 34
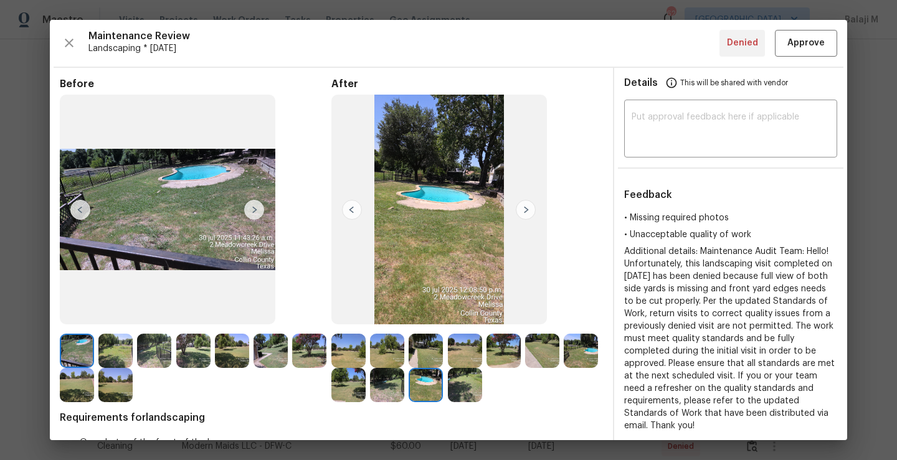
click at [482, 401] on img at bounding box center [465, 385] width 34 height 34
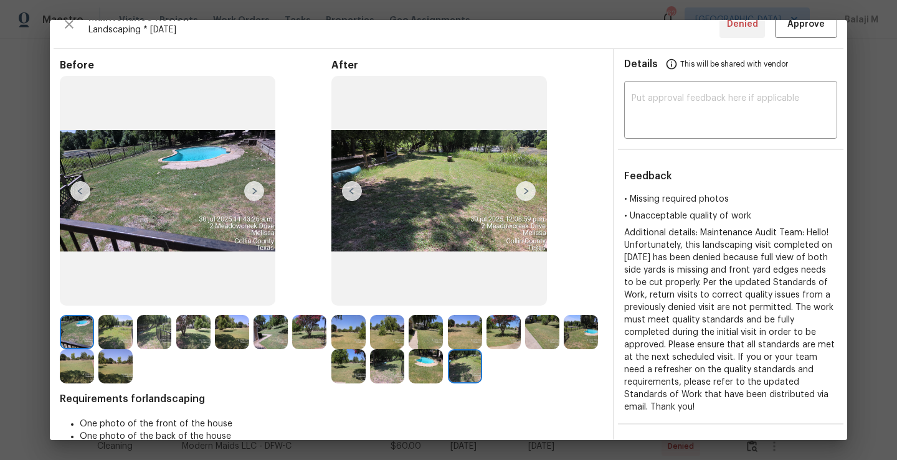
scroll to position [15, 0]
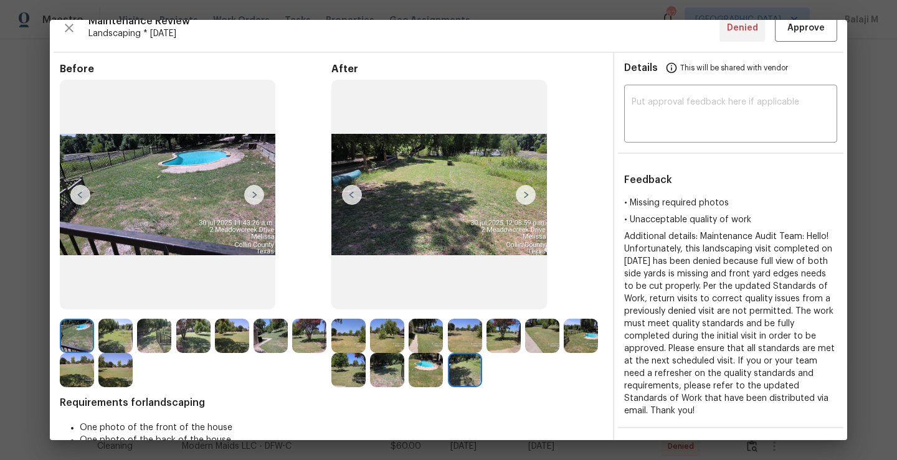
click at [457, 329] on img at bounding box center [465, 336] width 34 height 34
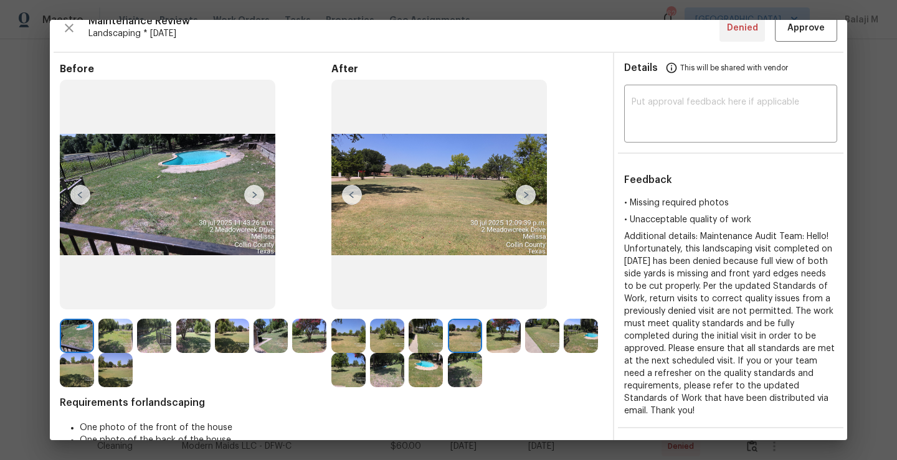
click at [425, 329] on img at bounding box center [426, 336] width 34 height 34
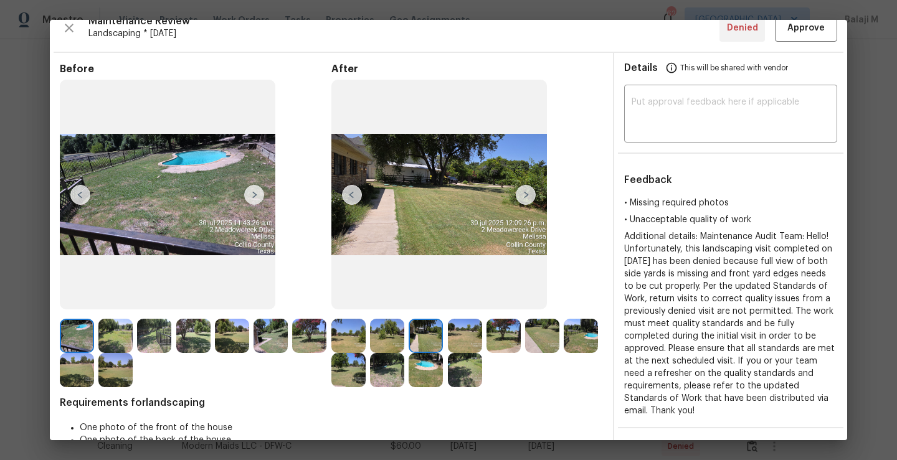
click at [496, 346] on img at bounding box center [503, 336] width 34 height 34
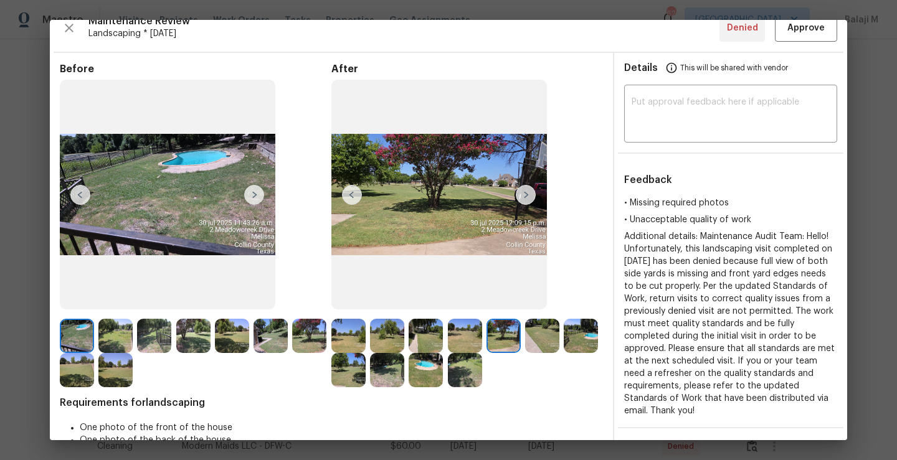
click at [529, 344] on img at bounding box center [542, 336] width 34 height 34
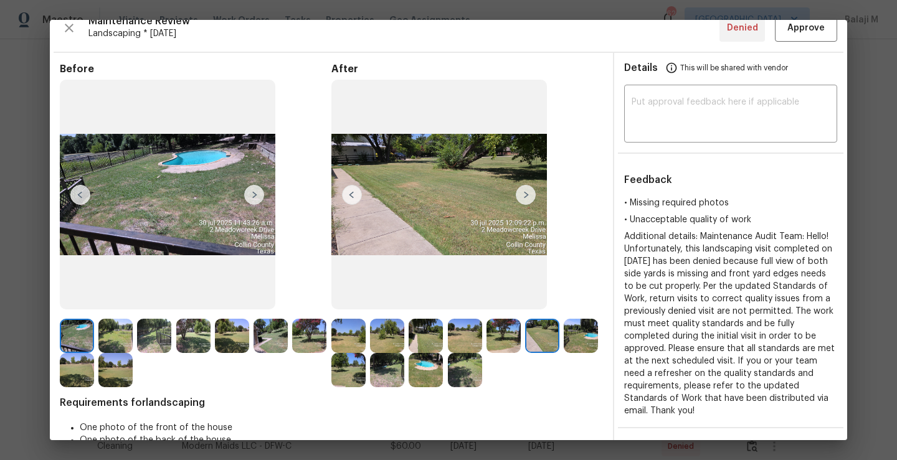
click at [359, 323] on img at bounding box center [348, 336] width 34 height 34
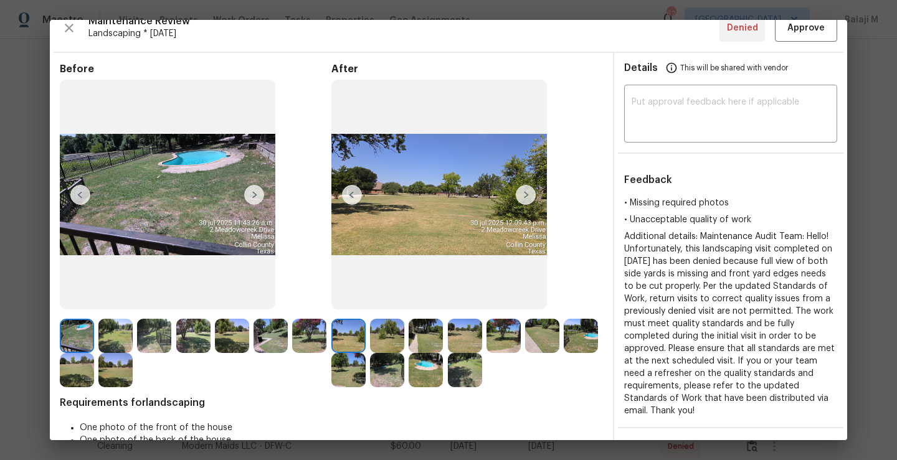
click at [377, 337] on img at bounding box center [387, 336] width 34 height 34
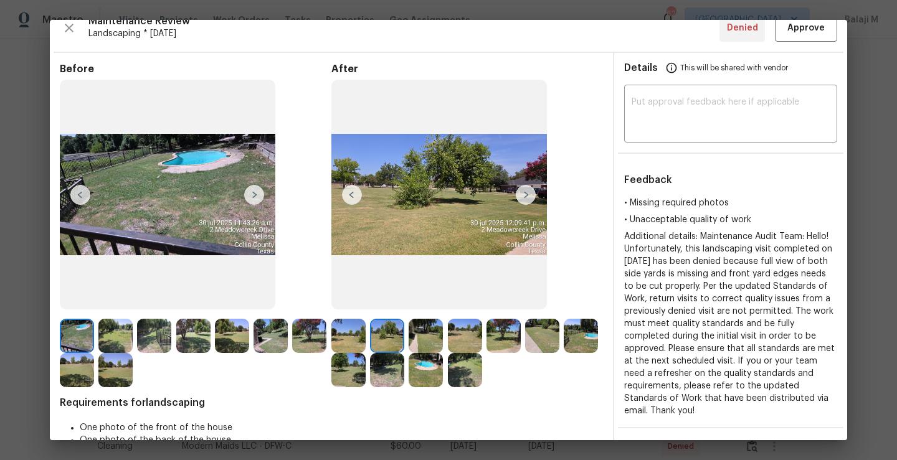
click at [564, 353] on img at bounding box center [581, 336] width 34 height 34
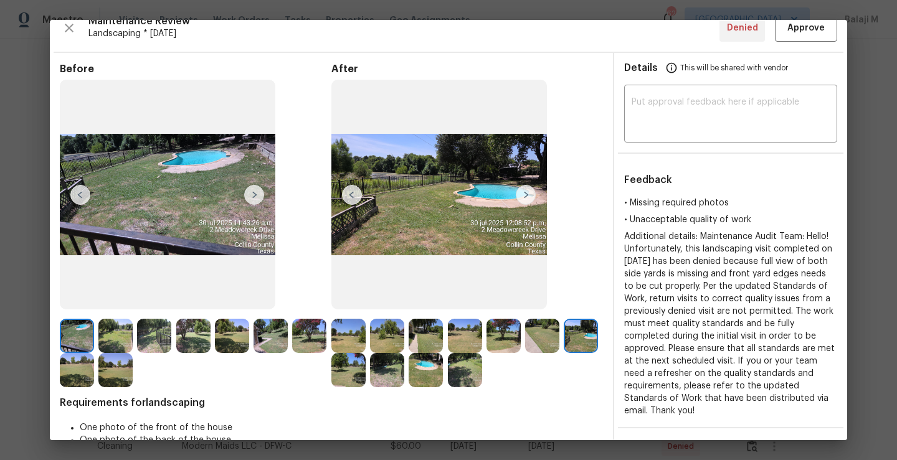
click at [366, 374] on img at bounding box center [348, 370] width 34 height 34
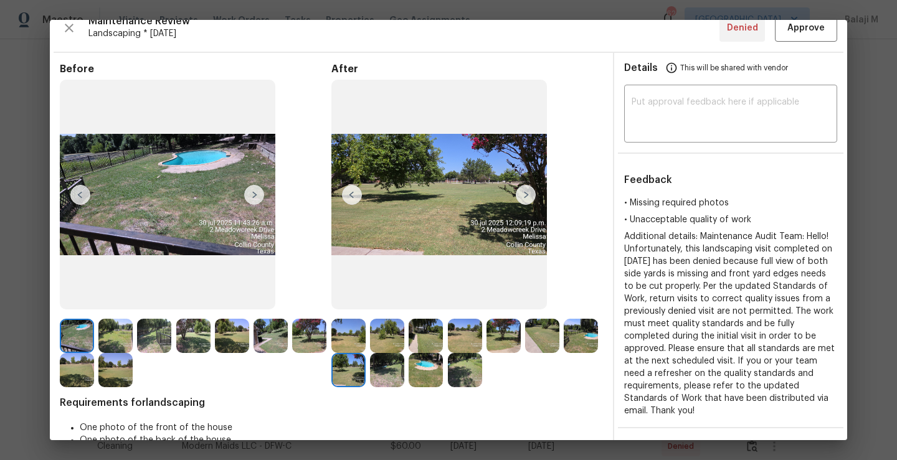
click at [404, 383] on img at bounding box center [387, 370] width 34 height 34
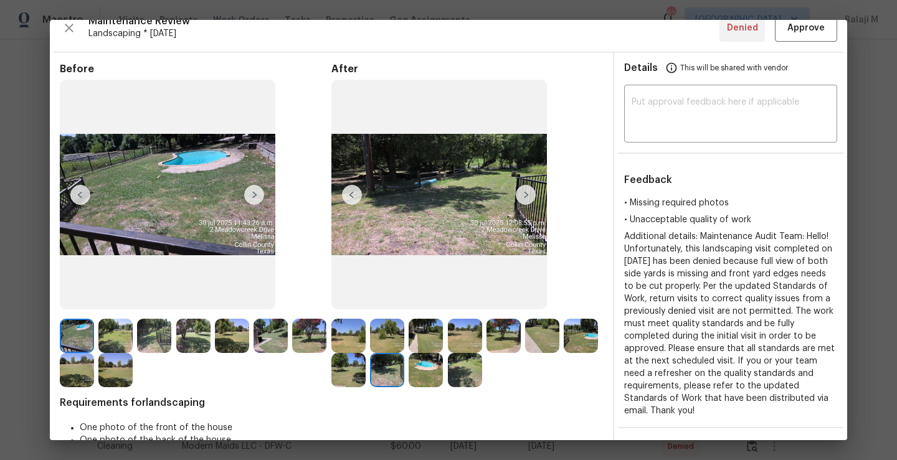
click at [443, 386] on img at bounding box center [426, 370] width 34 height 34
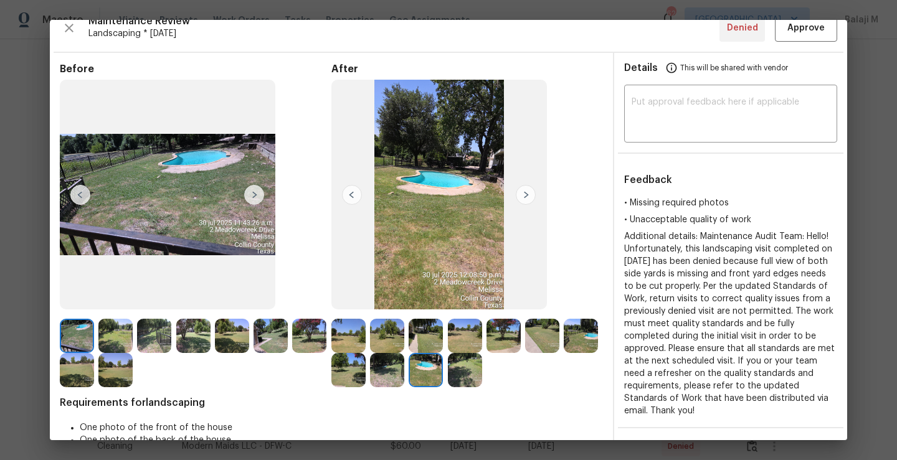
click at [482, 386] on img at bounding box center [465, 370] width 34 height 34
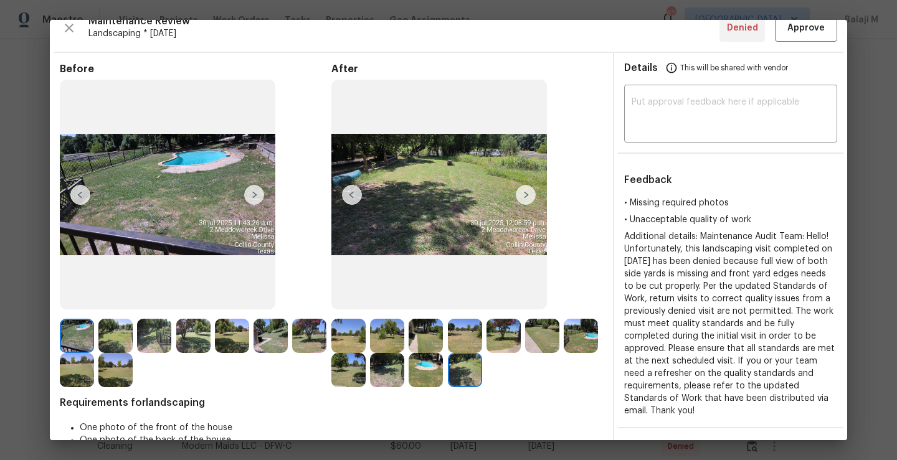
click at [443, 379] on img at bounding box center [426, 370] width 34 height 34
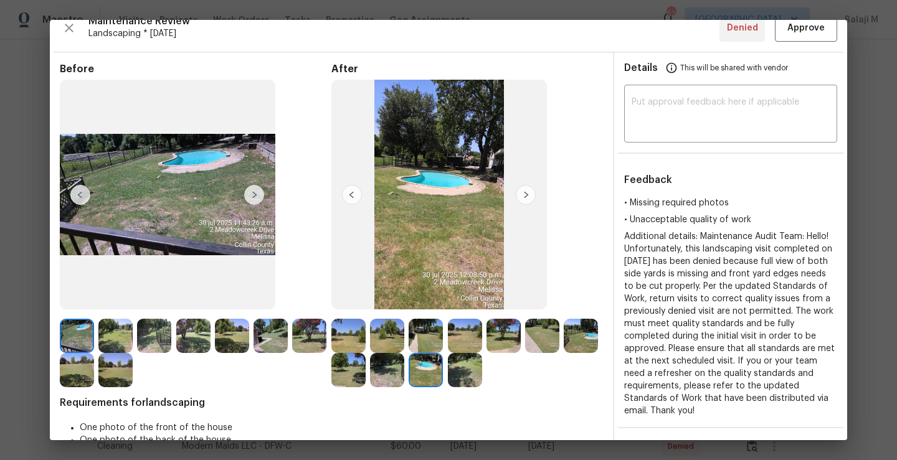
scroll to position [11, 0]
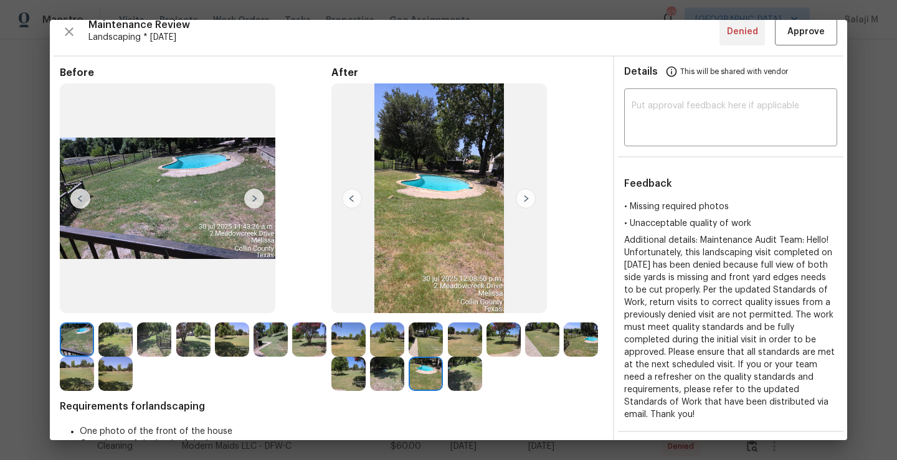
click at [404, 384] on img at bounding box center [387, 374] width 34 height 34
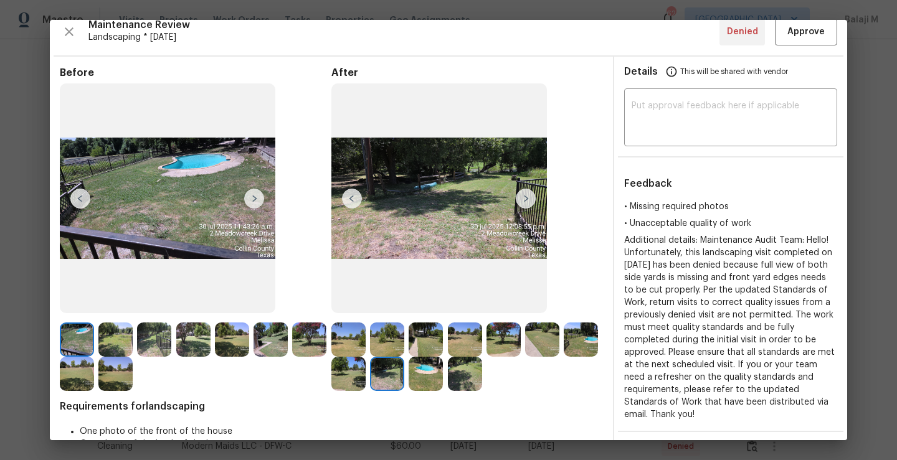
scroll to position [0, 0]
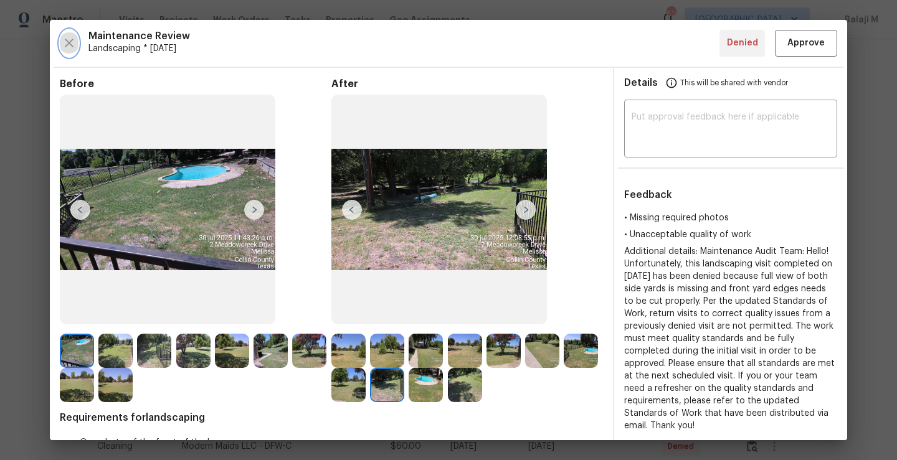
click at [64, 41] on icon "button" at bounding box center [69, 43] width 15 height 15
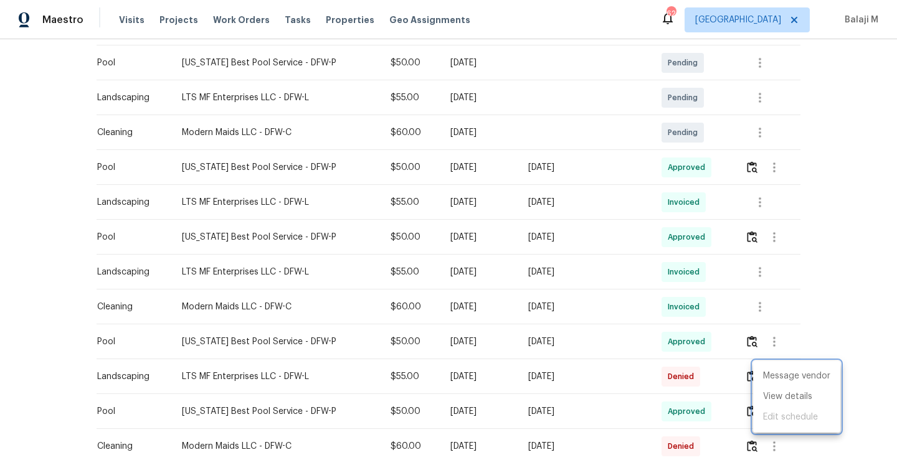
click at [751, 273] on div at bounding box center [448, 230] width 897 height 460
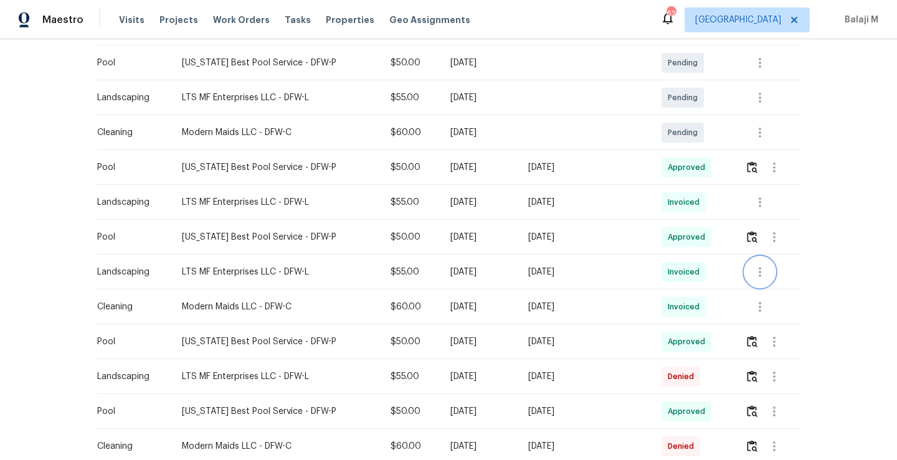
click at [752, 273] on icon "button" at bounding box center [759, 272] width 15 height 15
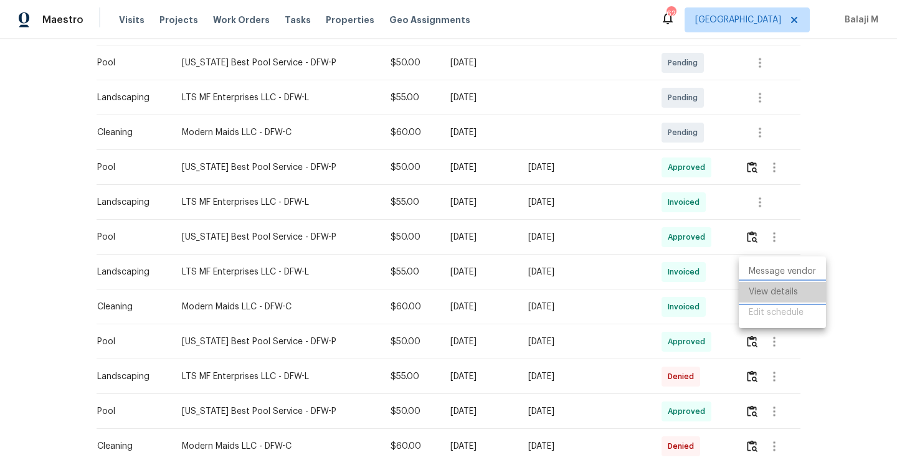
click at [762, 293] on li "View details" at bounding box center [782, 292] width 87 height 21
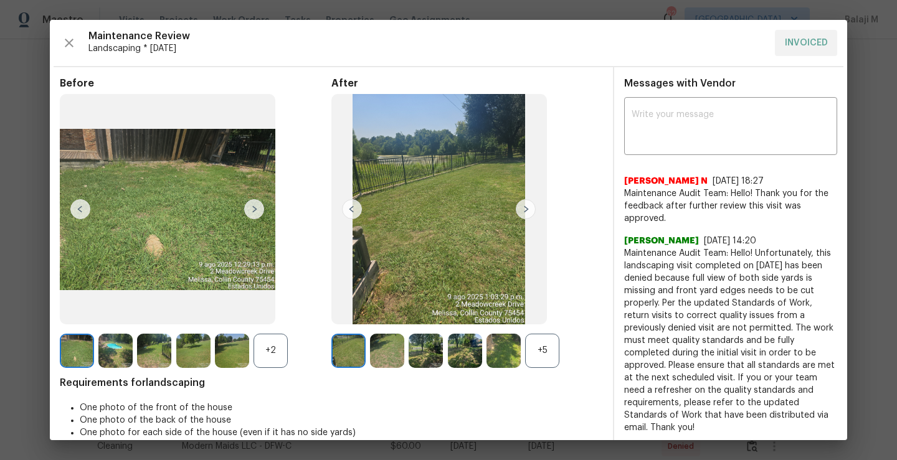
click at [333, 353] on img at bounding box center [348, 351] width 34 height 34
click at [389, 356] on img at bounding box center [387, 351] width 34 height 34
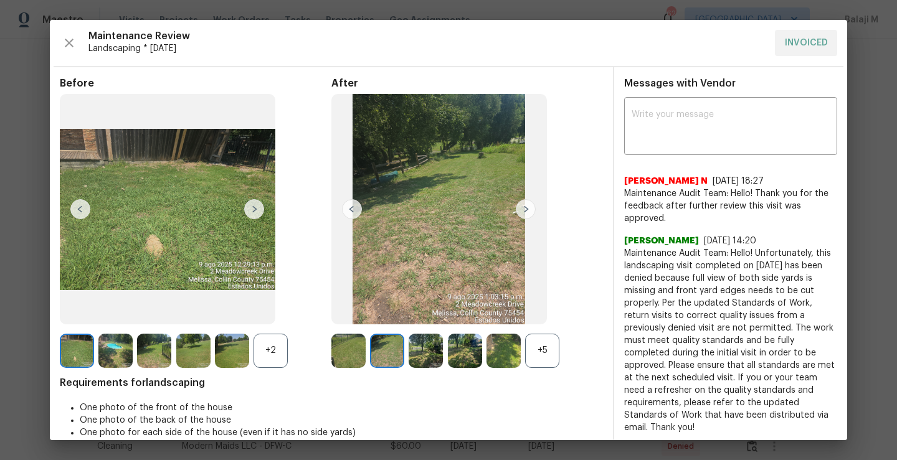
click at [417, 356] on img at bounding box center [426, 351] width 34 height 34
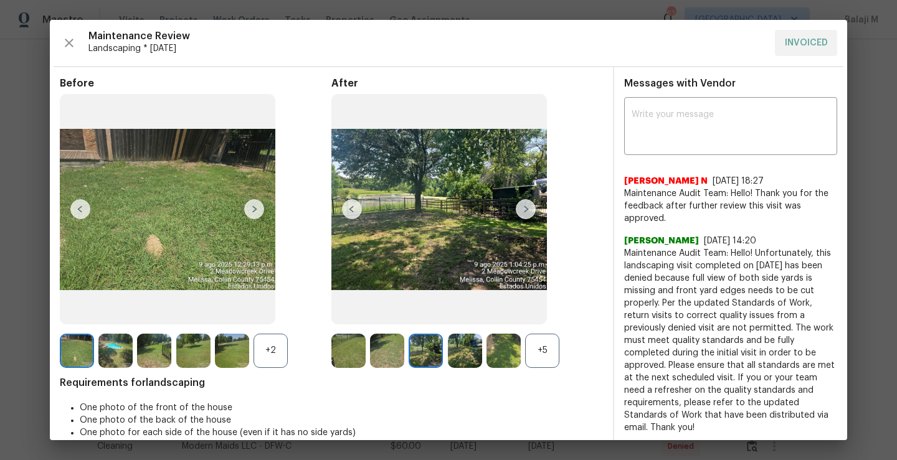
click at [417, 356] on img at bounding box center [426, 351] width 34 height 34
click at [528, 214] on img at bounding box center [526, 209] width 20 height 20
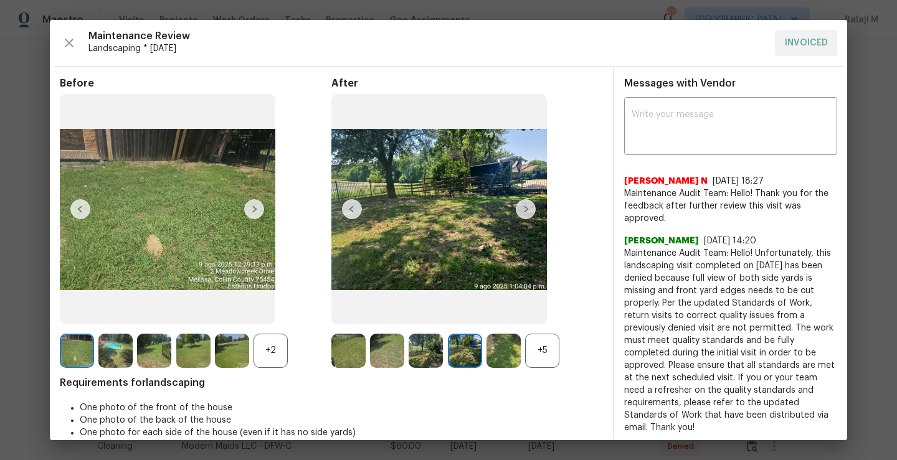
click at [260, 199] on img at bounding box center [168, 209] width 216 height 230
click at [261, 344] on div "+2" at bounding box center [271, 351] width 34 height 34
click at [257, 202] on img at bounding box center [254, 209] width 20 height 20
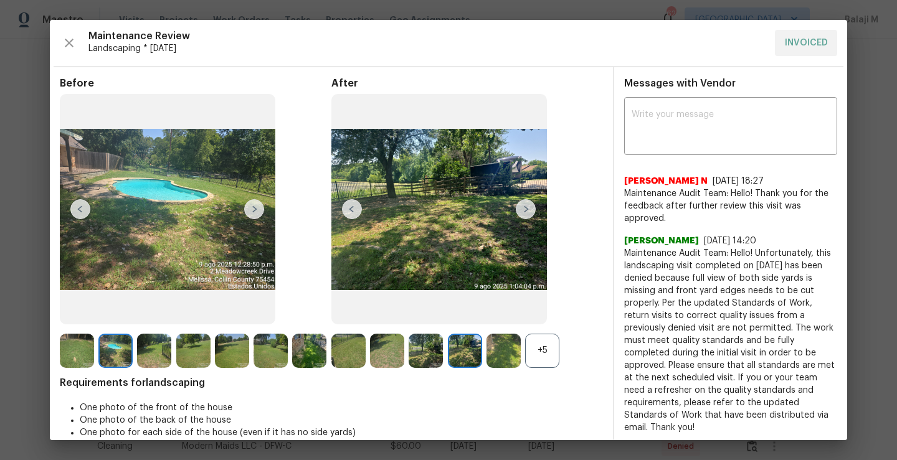
click at [257, 209] on img at bounding box center [254, 209] width 20 height 20
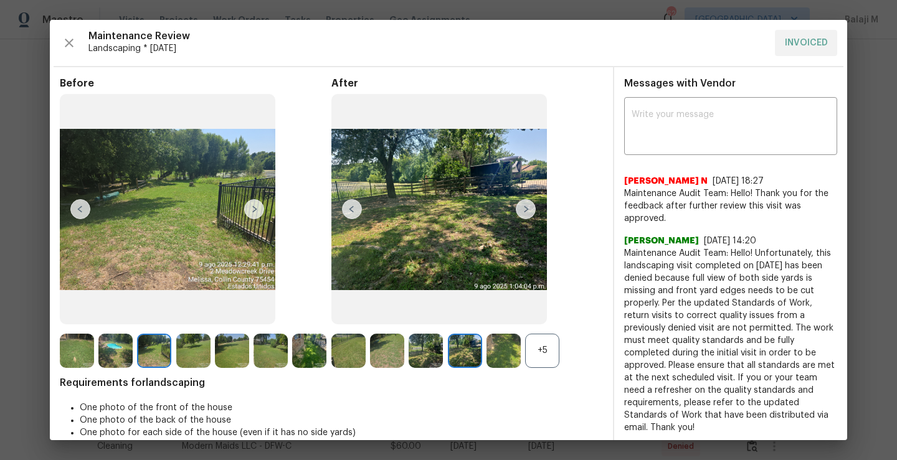
click at [184, 349] on img at bounding box center [193, 351] width 34 height 34
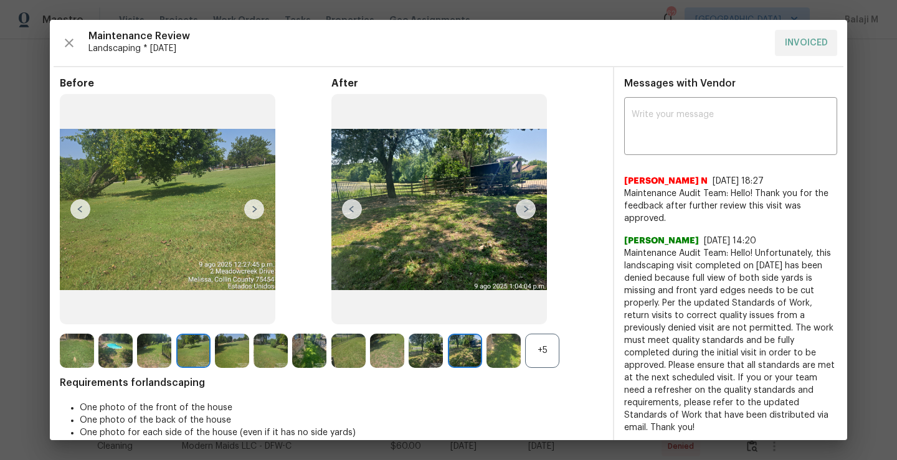
click at [541, 357] on div "+5" at bounding box center [542, 351] width 34 height 34
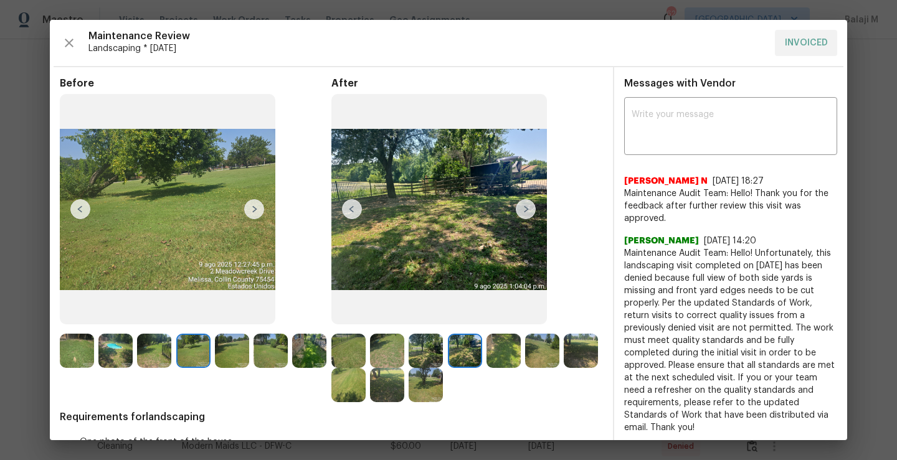
click at [467, 356] on img at bounding box center [465, 351] width 34 height 34
click at [469, 356] on img at bounding box center [465, 351] width 34 height 34
click at [508, 355] on img at bounding box center [503, 351] width 34 height 34
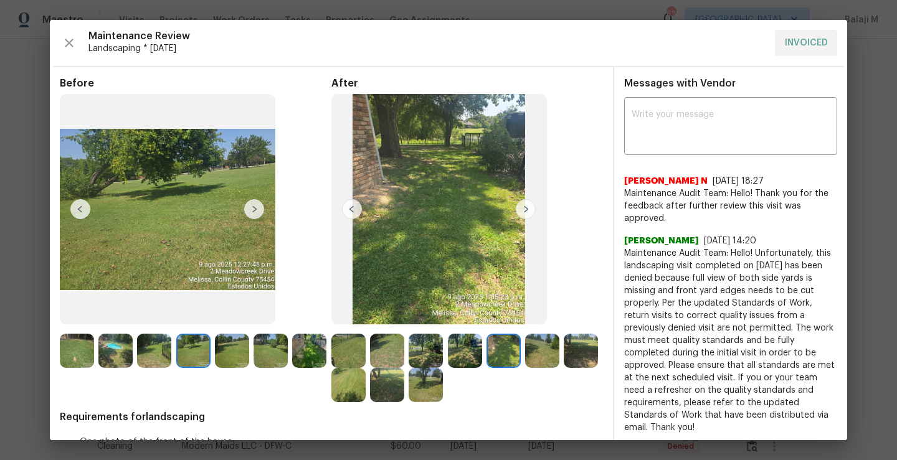
click at [552, 353] on img at bounding box center [542, 351] width 34 height 34
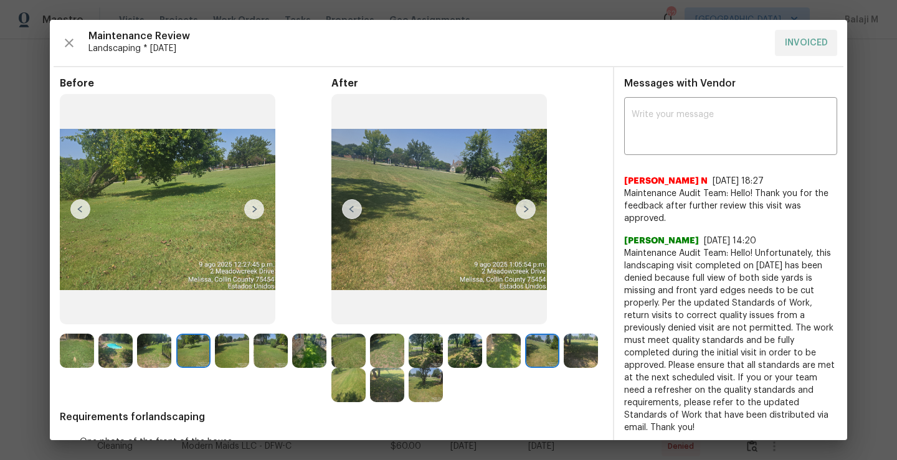
click at [564, 368] on img at bounding box center [581, 351] width 34 height 34
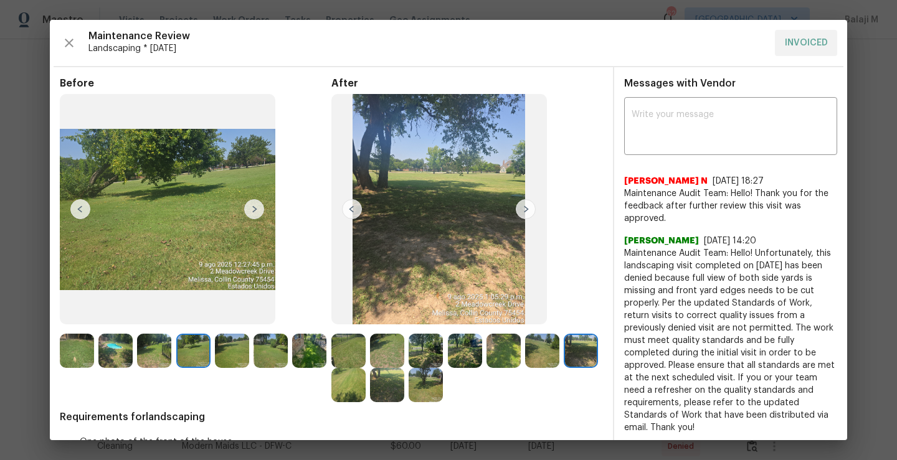
click at [564, 368] on img at bounding box center [581, 351] width 34 height 34
click at [366, 391] on img at bounding box center [348, 385] width 34 height 34
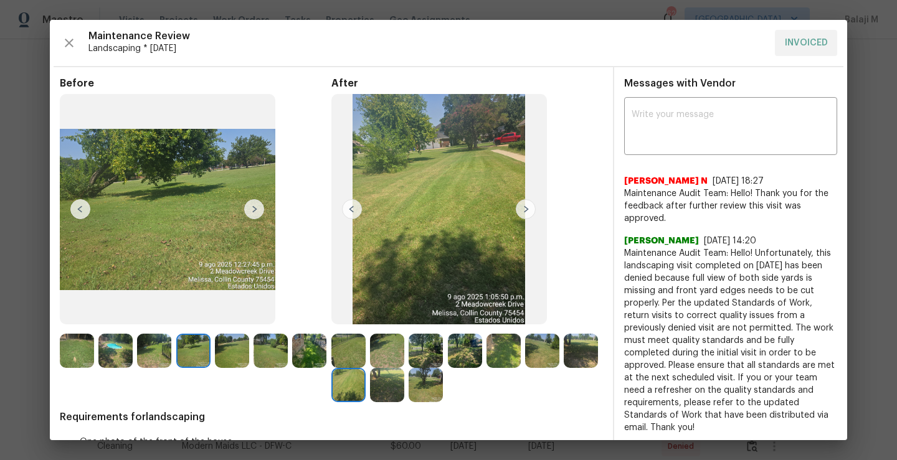
click at [404, 392] on img at bounding box center [387, 385] width 34 height 34
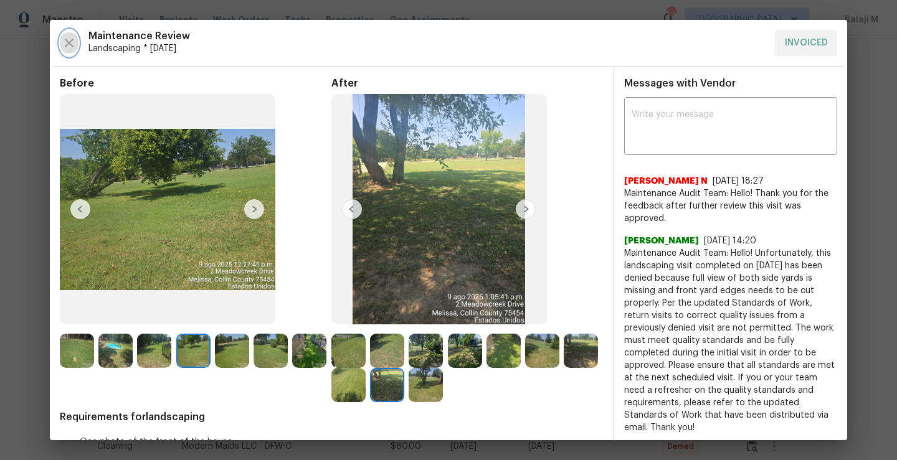
click at [67, 42] on icon "button" at bounding box center [69, 43] width 15 height 15
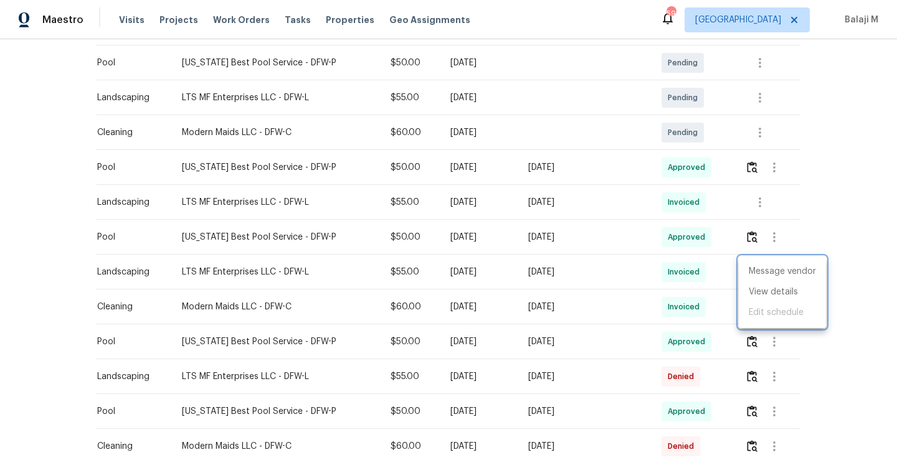
click at [508, 378] on div at bounding box center [448, 230] width 897 height 460
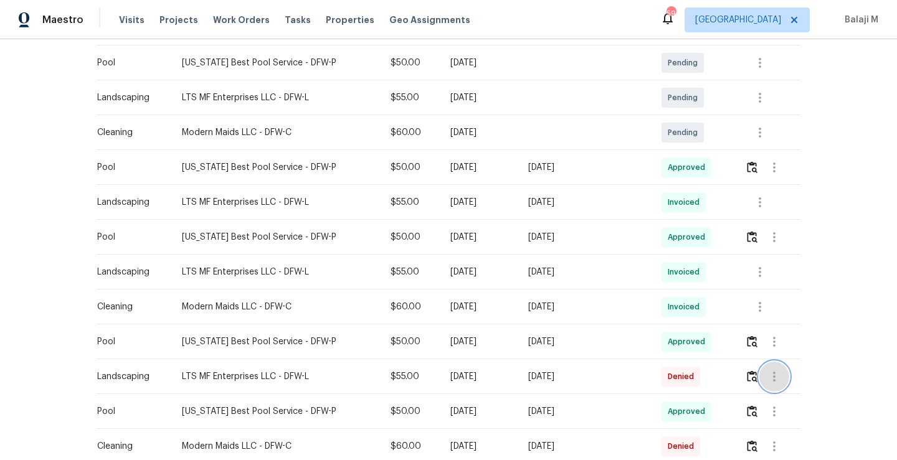
click at [767, 375] on icon "button" at bounding box center [774, 376] width 15 height 15
click at [777, 400] on li "View details" at bounding box center [796, 397] width 87 height 21
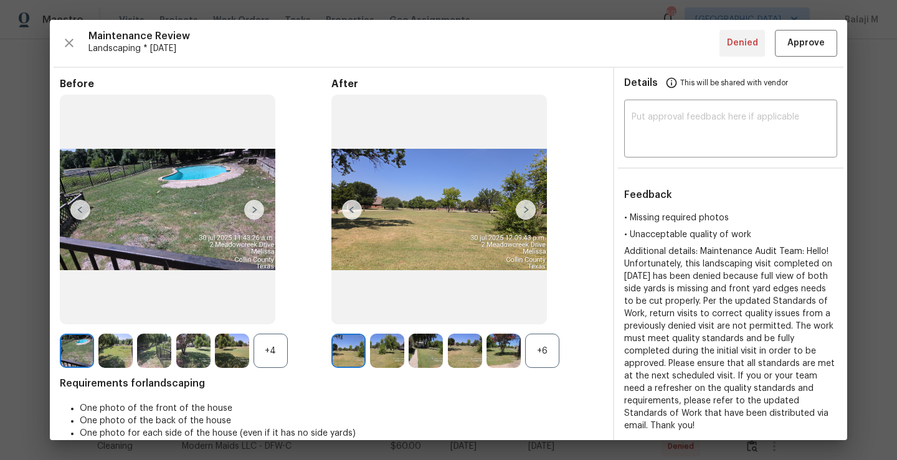
scroll to position [31, 0]
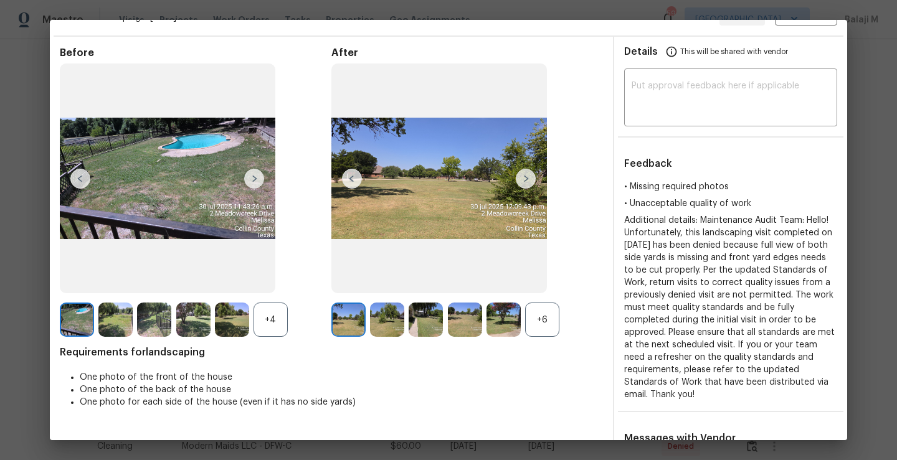
click at [516, 167] on img at bounding box center [439, 179] width 216 height 230
click at [523, 176] on img at bounding box center [526, 179] width 20 height 20
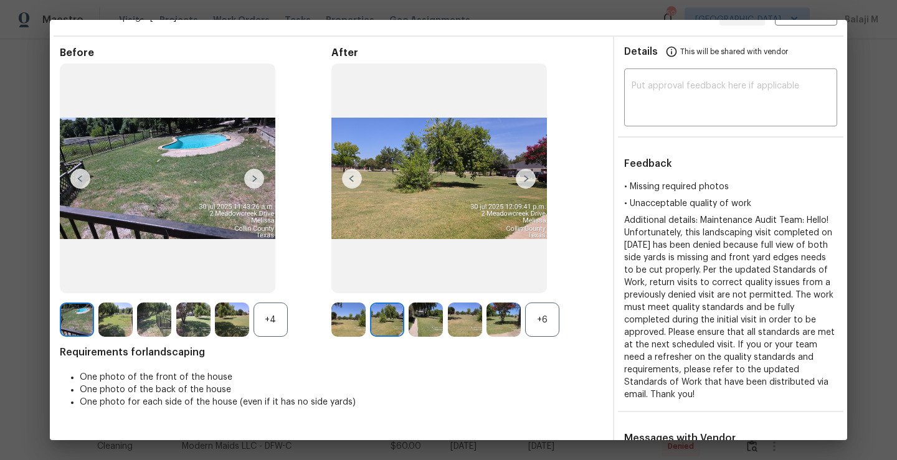
click at [523, 176] on img at bounding box center [526, 179] width 20 height 20
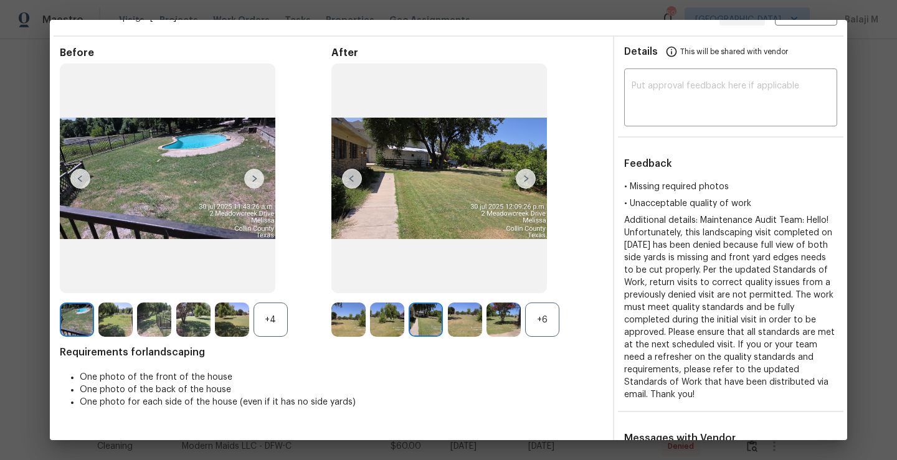
click at [523, 176] on img at bounding box center [526, 179] width 20 height 20
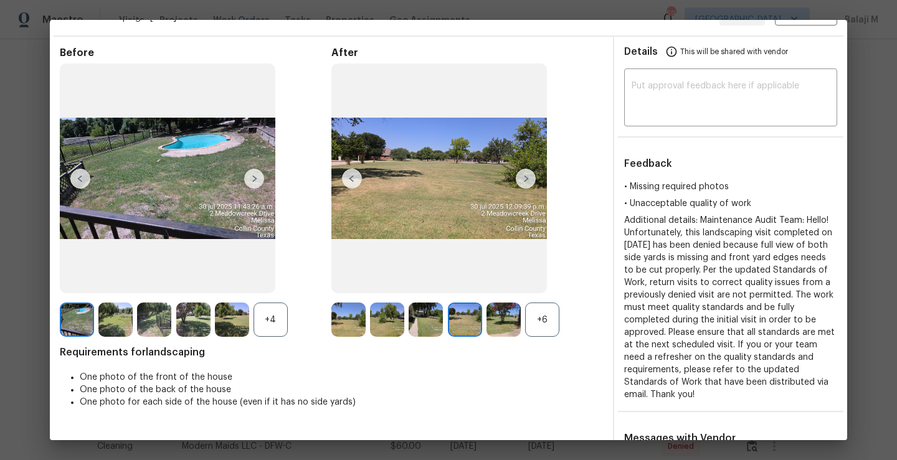
click at [523, 176] on img at bounding box center [526, 179] width 20 height 20
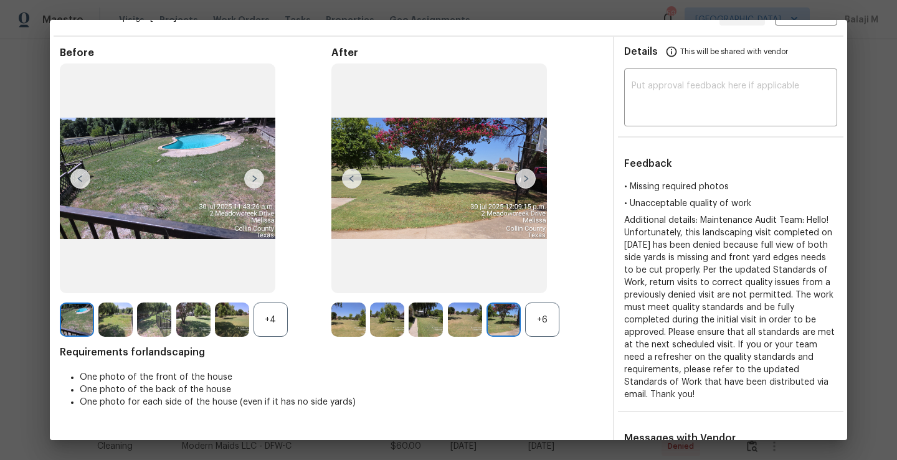
click at [523, 176] on img at bounding box center [526, 179] width 20 height 20
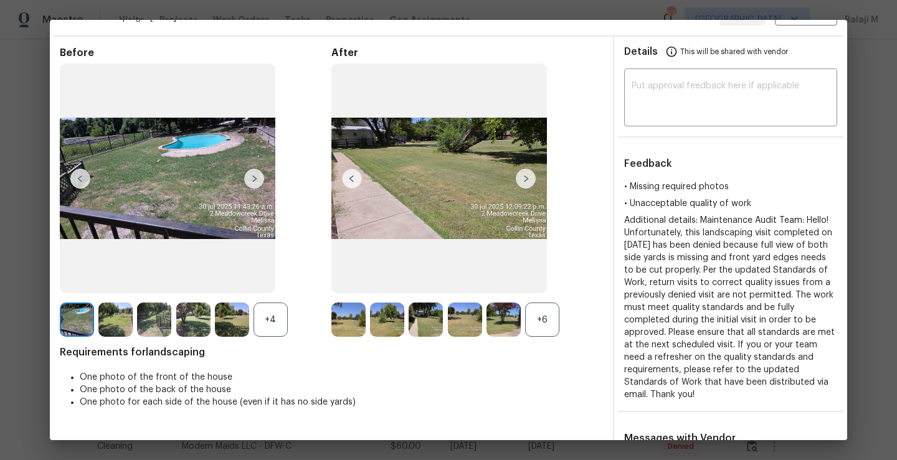
click at [523, 176] on img at bounding box center [526, 179] width 20 height 20
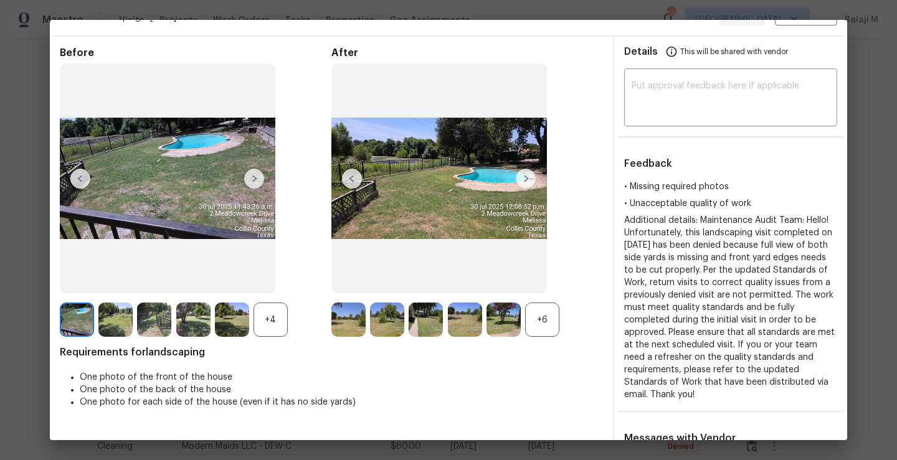
click at [523, 176] on img at bounding box center [526, 179] width 20 height 20
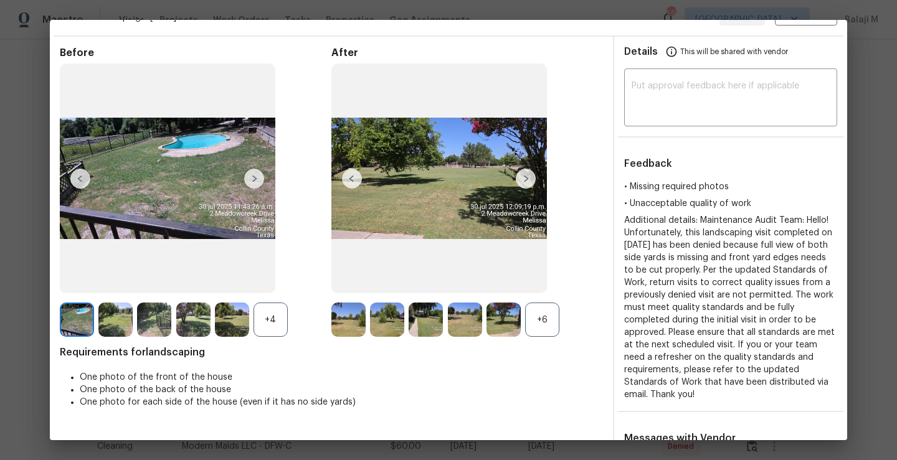
click at [523, 176] on img at bounding box center [526, 179] width 20 height 20
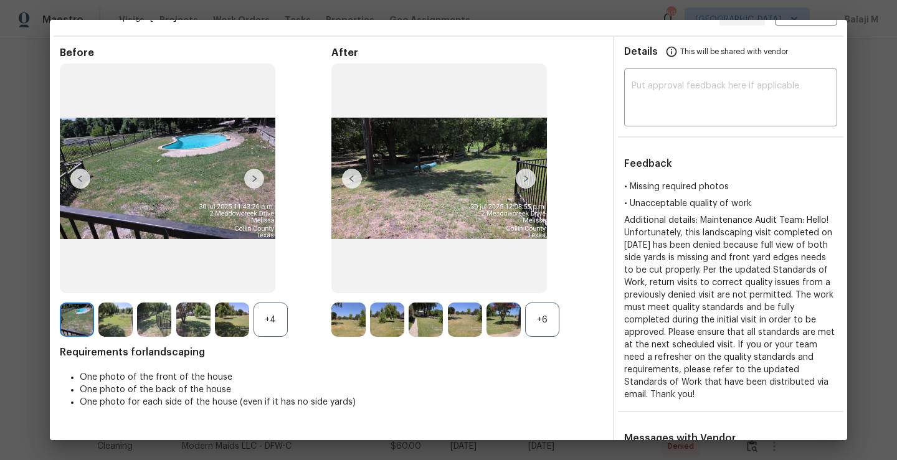
click at [523, 176] on img at bounding box center [526, 179] width 20 height 20
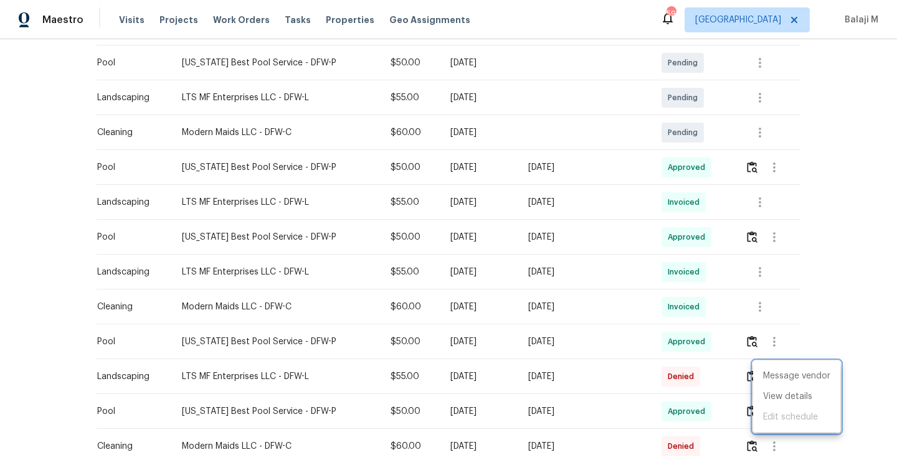
drag, startPoint x: 334, startPoint y: 341, endPoint x: 331, endPoint y: 311, distance: 30.7
click at [331, 332] on div at bounding box center [448, 230] width 897 height 460
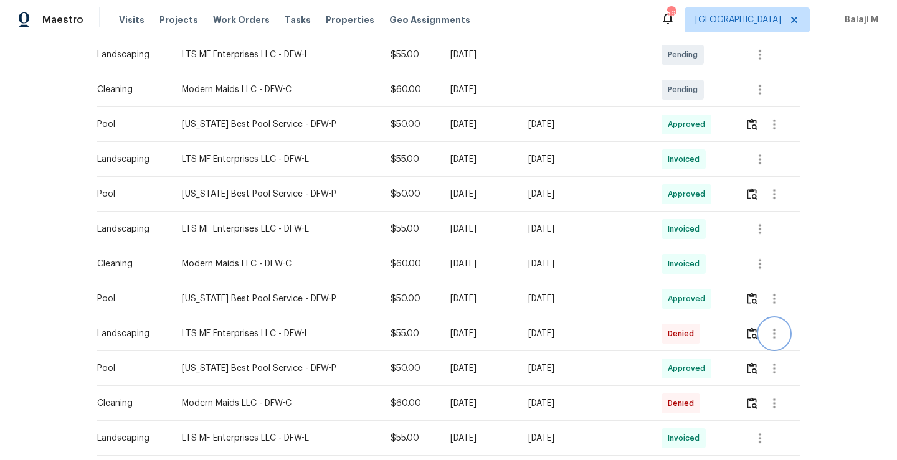
scroll to position [409, 0]
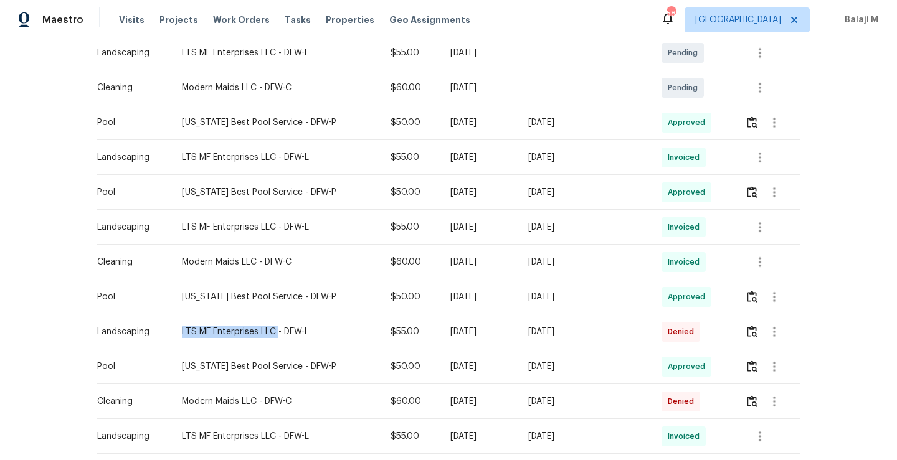
drag, startPoint x: 173, startPoint y: 329, endPoint x: 275, endPoint y: 327, distance: 102.2
click at [275, 327] on td "LTS MF Enterprises LLC - DFW-L" at bounding box center [276, 332] width 209 height 35
copy div "LTS MF Enterprises LLC"
